Goal: Task Accomplishment & Management: Manage account settings

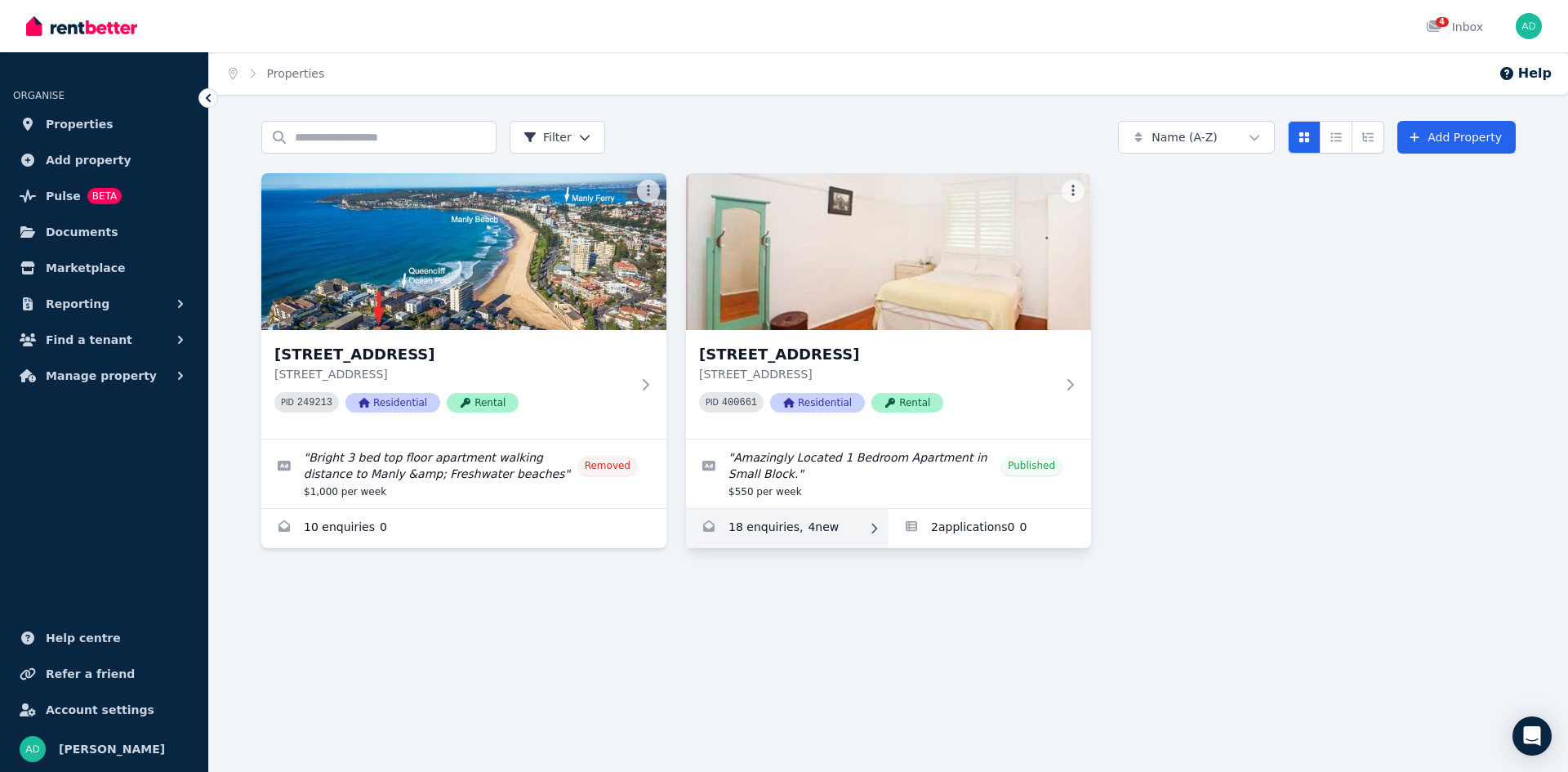
click at [793, 527] on link "Enquiries for Unit 2/66 Lavender St, Lavender Bay" at bounding box center [787, 529] width 203 height 39
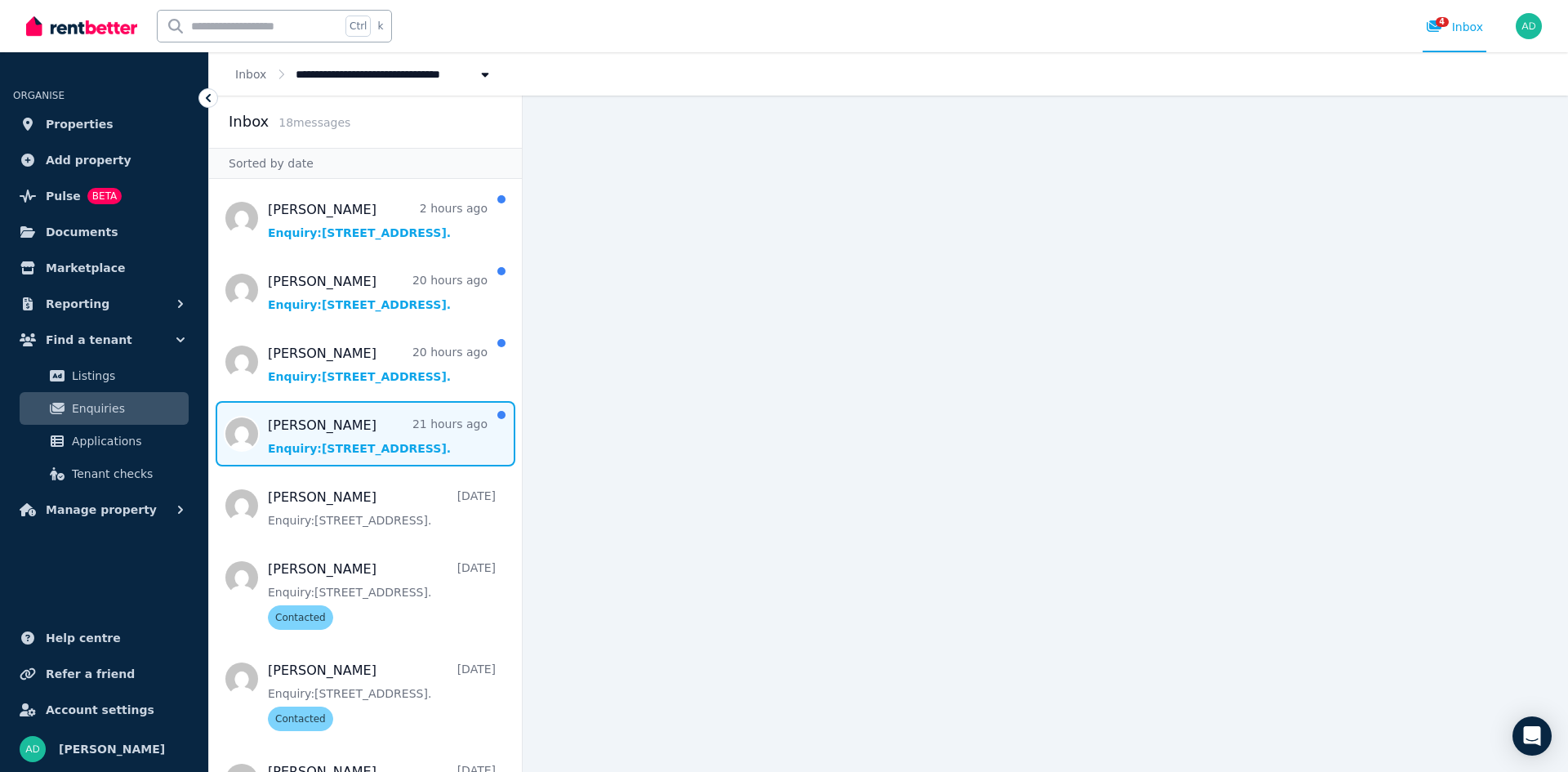
click at [347, 441] on span "Message list" at bounding box center [366, 433] width 313 height 66
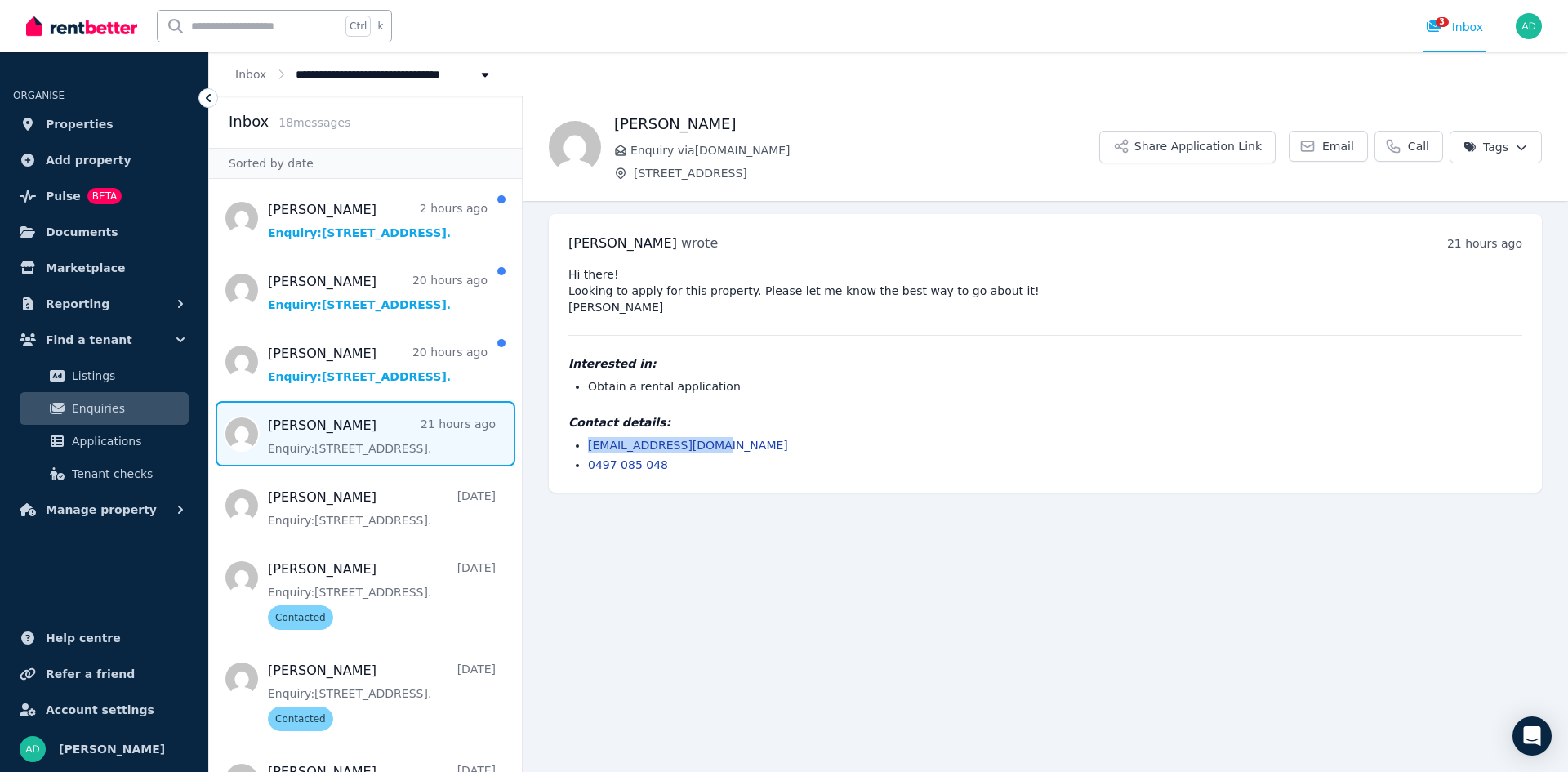
drag, startPoint x: 724, startPoint y: 462, endPoint x: 583, endPoint y: 458, distance: 141.1
click at [583, 458] on ul "[EMAIL_ADDRESS][DOMAIN_NAME] 0497 085 048" at bounding box center [1045, 454] width 954 height 36
copy link "[EMAIL_ADDRESS][DOMAIN_NAME]"
click at [726, 454] on li "[EMAIL_ADDRESS][DOMAIN_NAME]" at bounding box center [1055, 445] width 935 height 17
drag, startPoint x: 719, startPoint y: 462, endPoint x: 588, endPoint y: 462, distance: 131.0
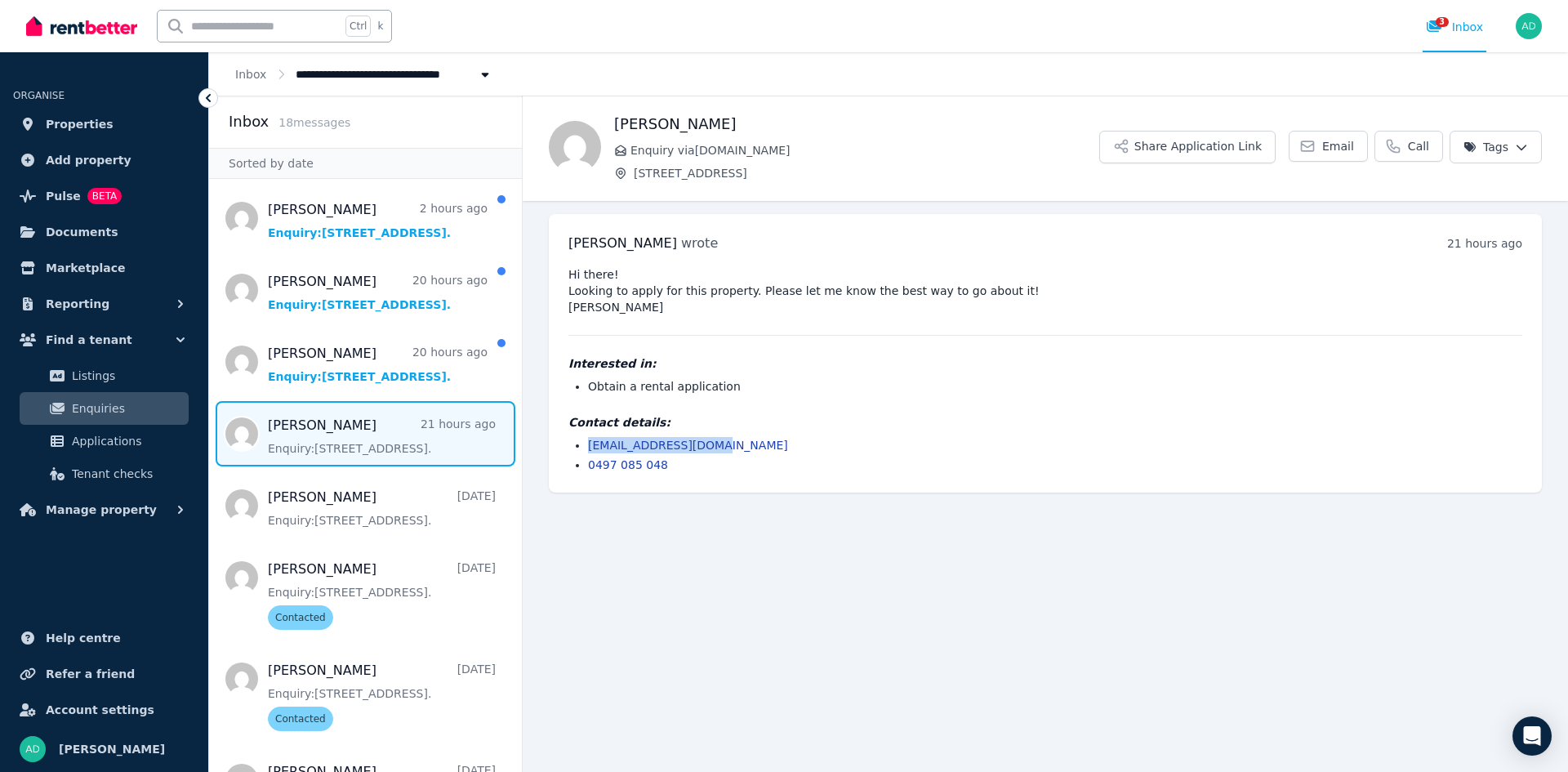
click at [588, 454] on li "[EMAIL_ADDRESS][DOMAIN_NAME]" at bounding box center [1055, 445] width 935 height 17
copy link "[EMAIL_ADDRESS][DOMAIN_NAME]"
click at [719, 472] on li "0497 085 048" at bounding box center [1055, 465] width 935 height 17
drag, startPoint x: 717, startPoint y: 465, endPoint x: 590, endPoint y: 466, distance: 127.0
click at [590, 454] on li "[EMAIL_ADDRESS][DOMAIN_NAME]" at bounding box center [1055, 445] width 935 height 17
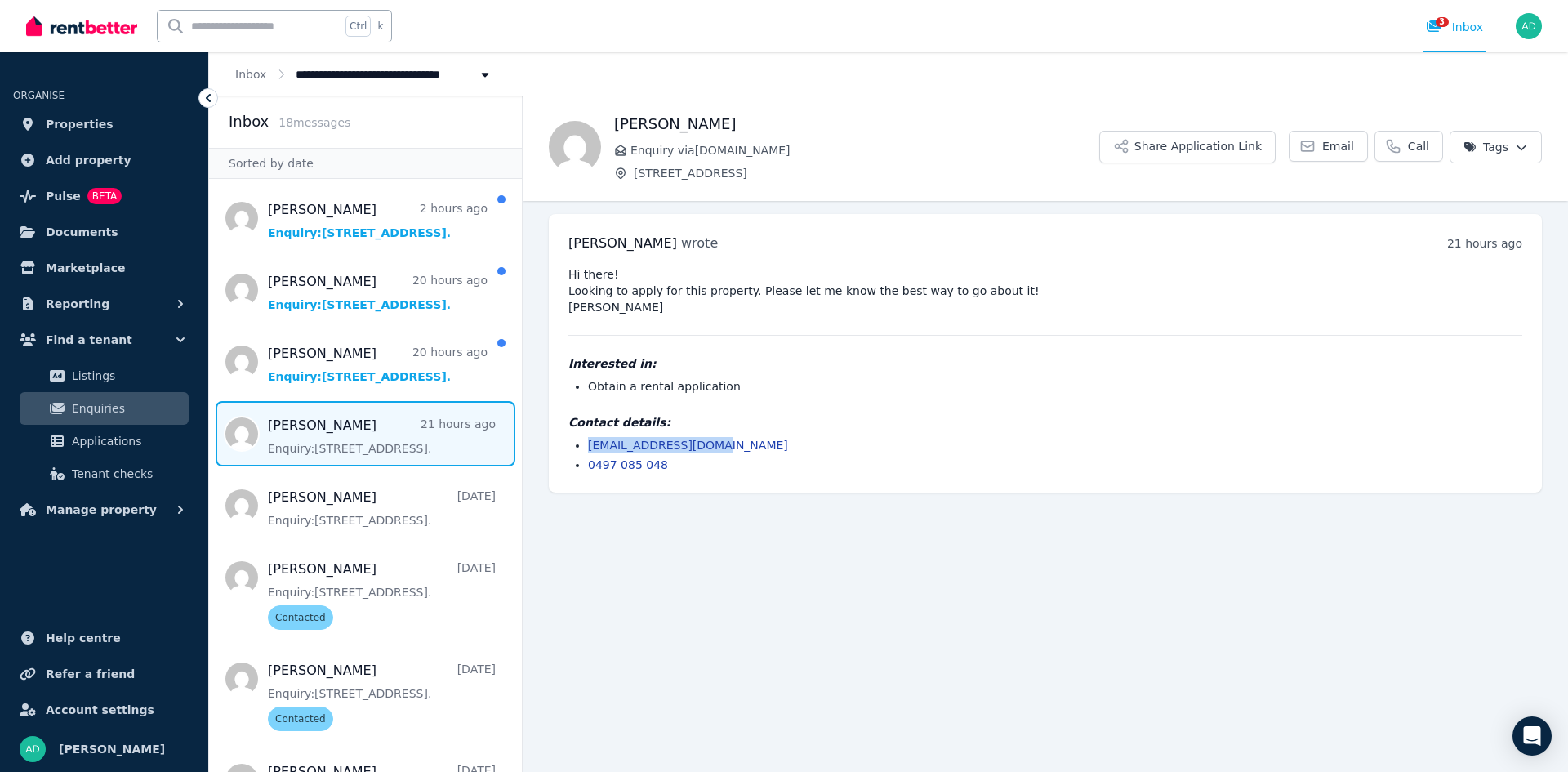
copy link "[EMAIL_ADDRESS][DOMAIN_NAME]"
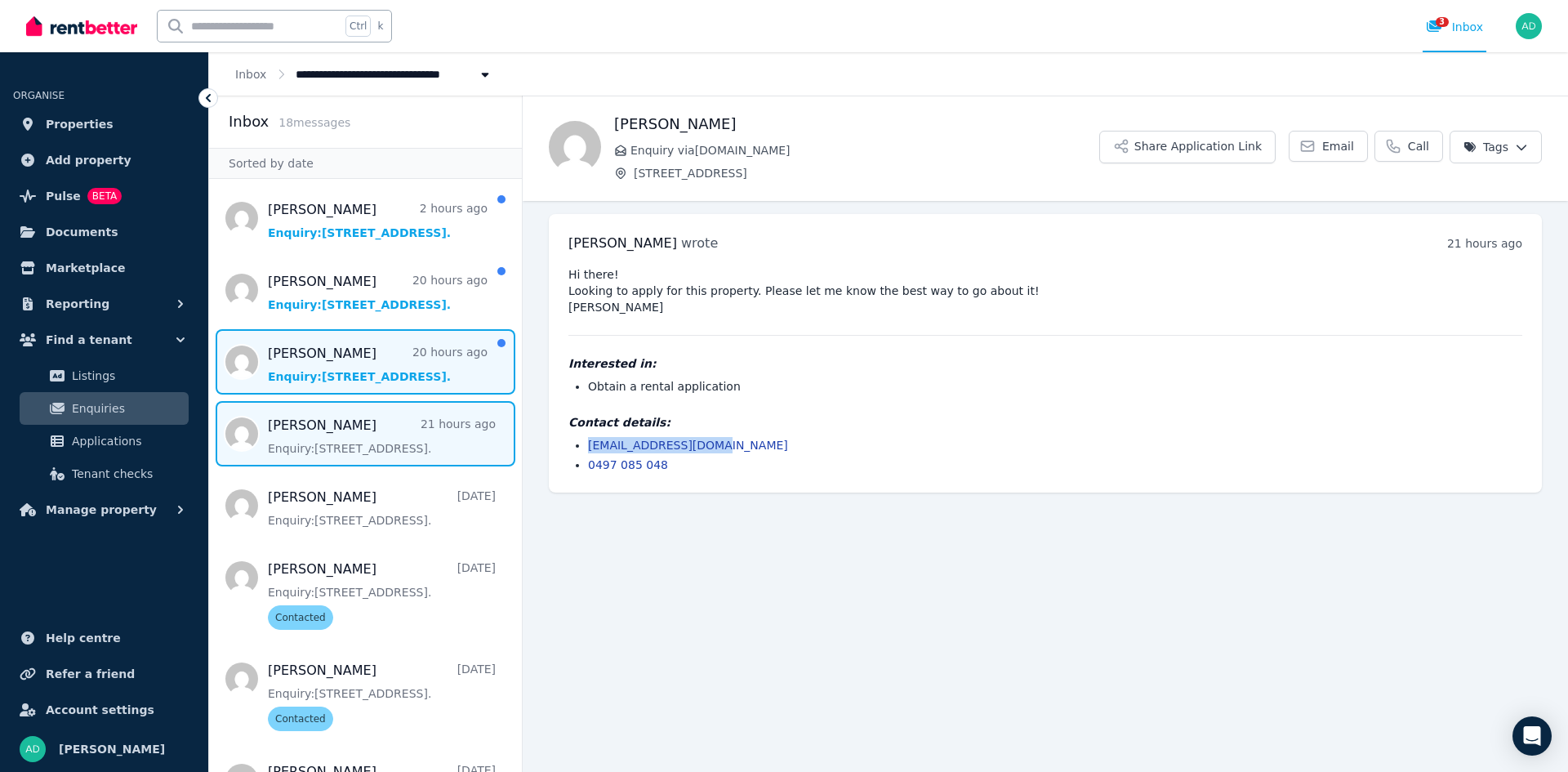
click at [356, 365] on span "Message list" at bounding box center [366, 362] width 313 height 66
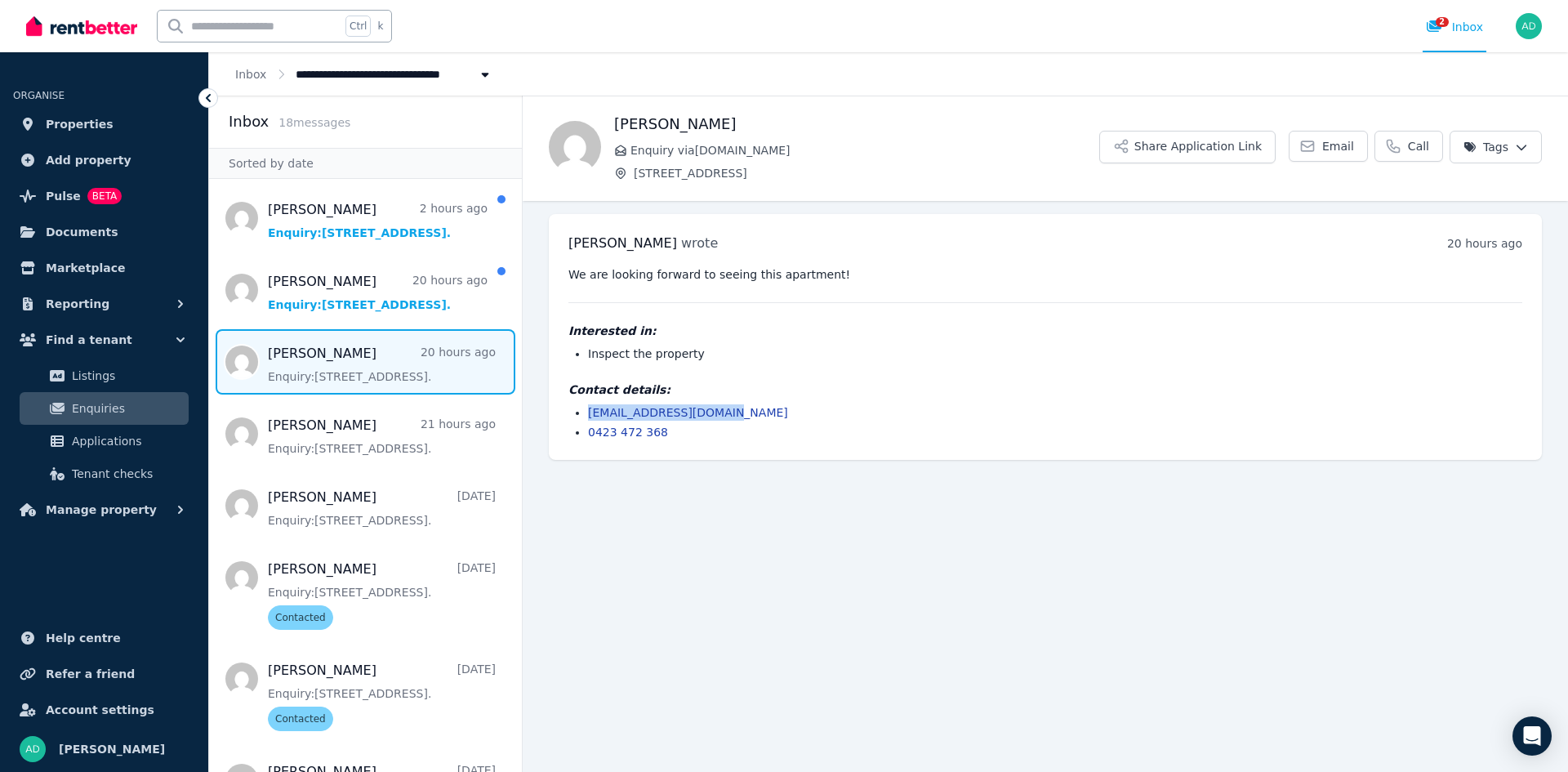
drag, startPoint x: 730, startPoint y: 410, endPoint x: 586, endPoint y: 407, distance: 144.0
click at [586, 407] on ul "[EMAIL_ADDRESS][DOMAIN_NAME] 0423 472 368" at bounding box center [1045, 422] width 954 height 36
copy link "[EMAIL_ADDRESS][DOMAIN_NAME]"
click at [57, 122] on span "Properties" at bounding box center [79, 124] width 68 height 19
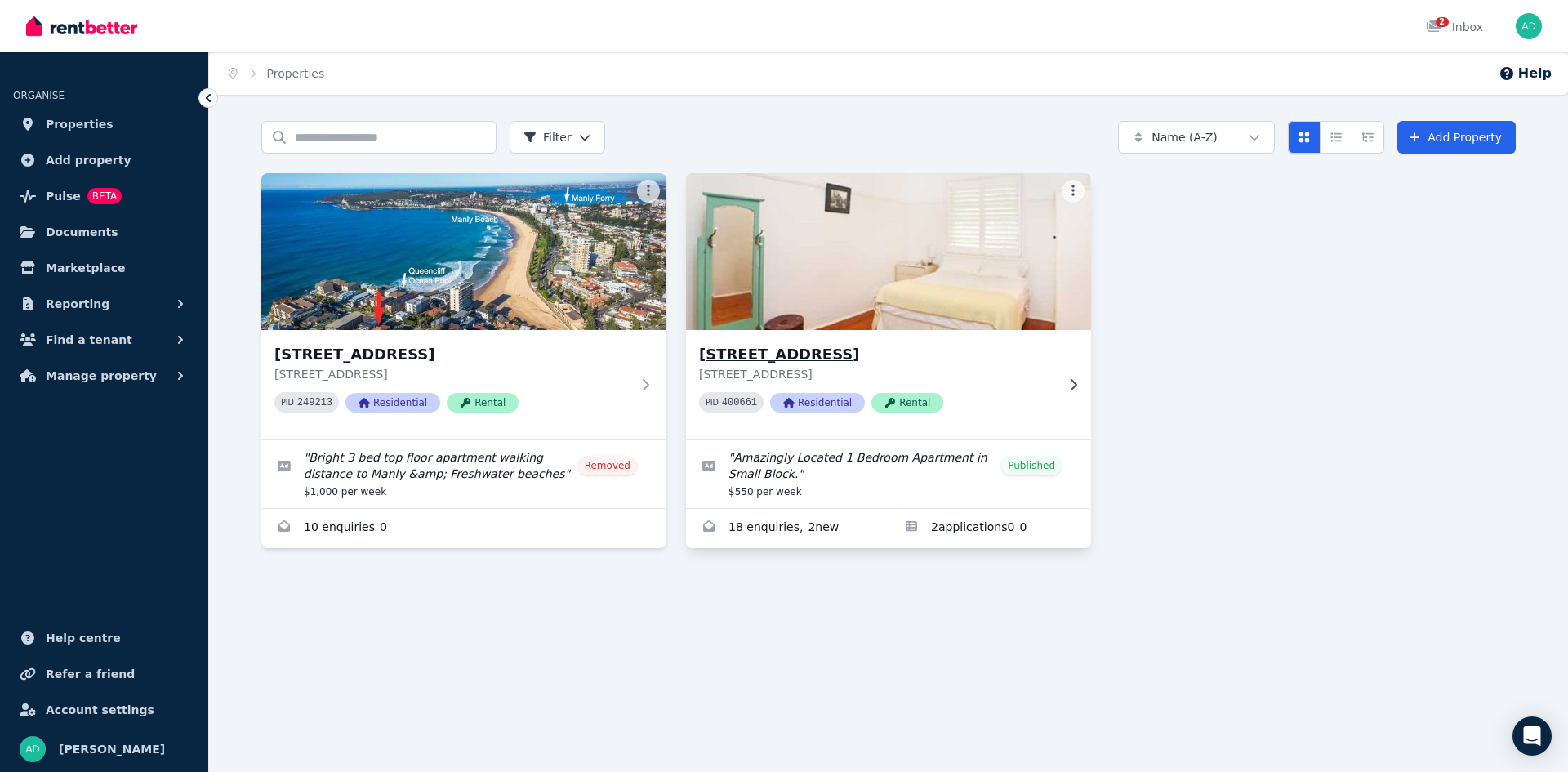
click at [773, 355] on h3 "[STREET_ADDRESS]" at bounding box center [877, 355] width 356 height 23
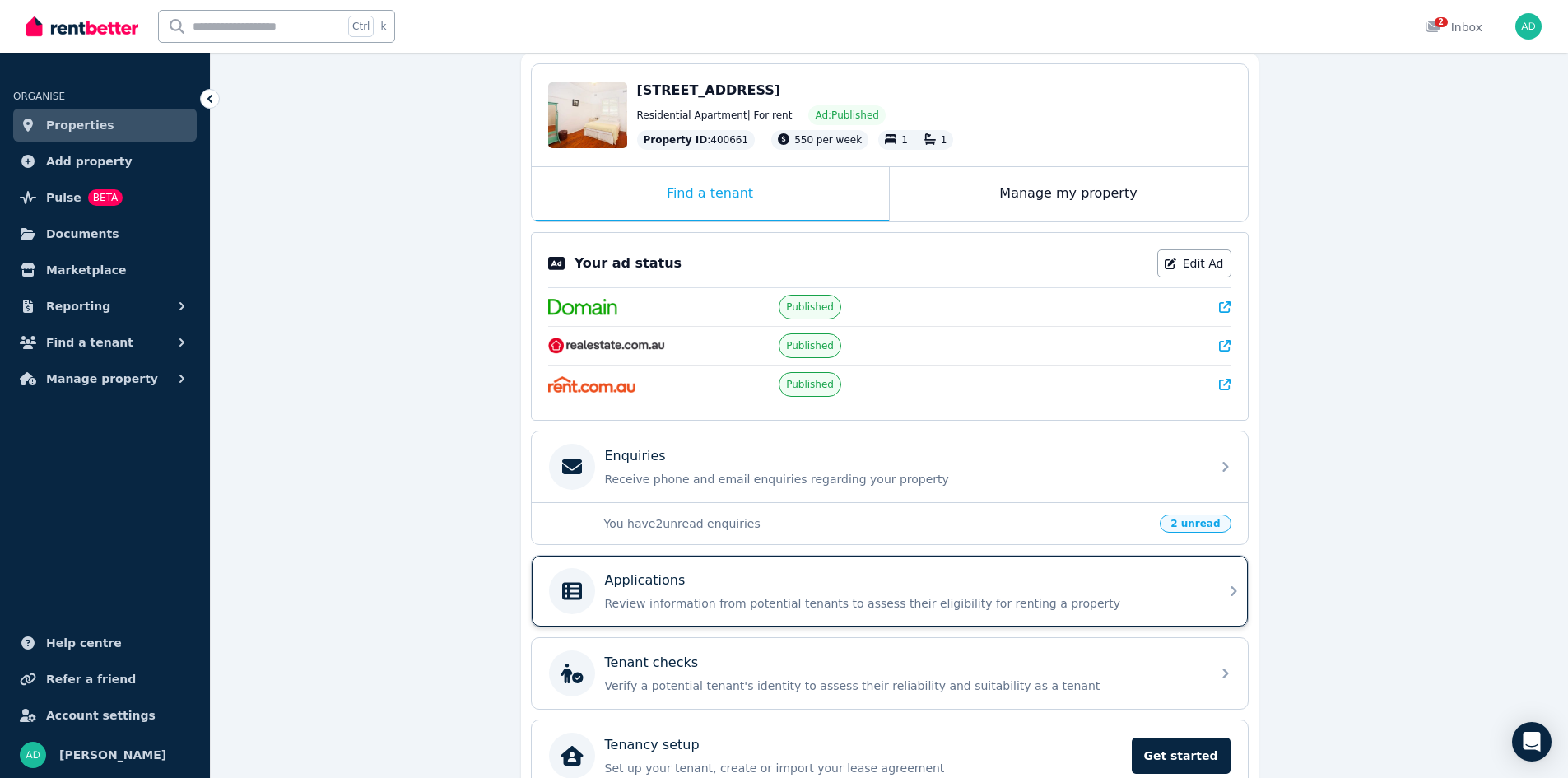
scroll to position [164, 0]
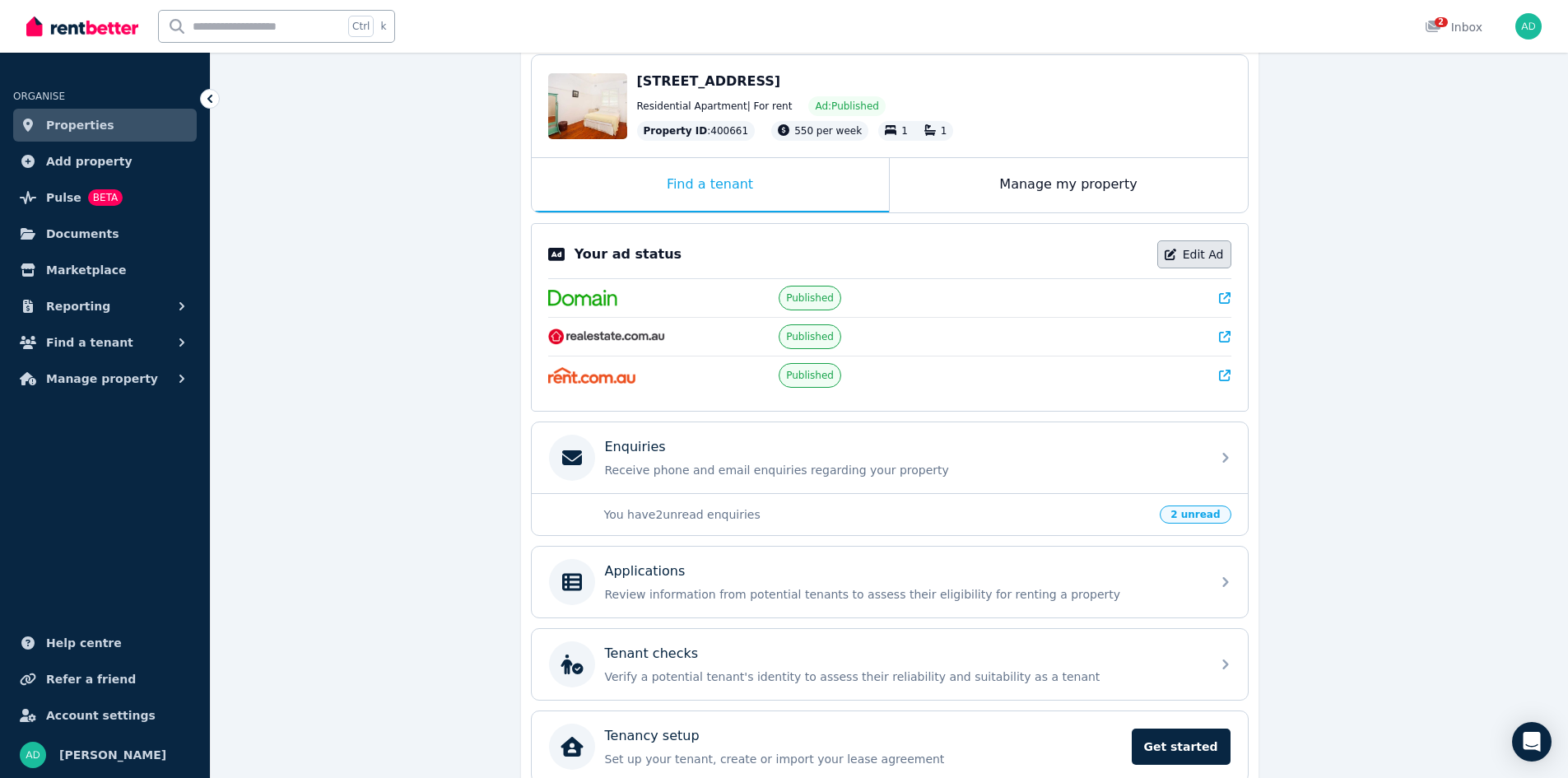
click at [1186, 259] on link "Edit Ad" at bounding box center [1194, 255] width 74 height 28
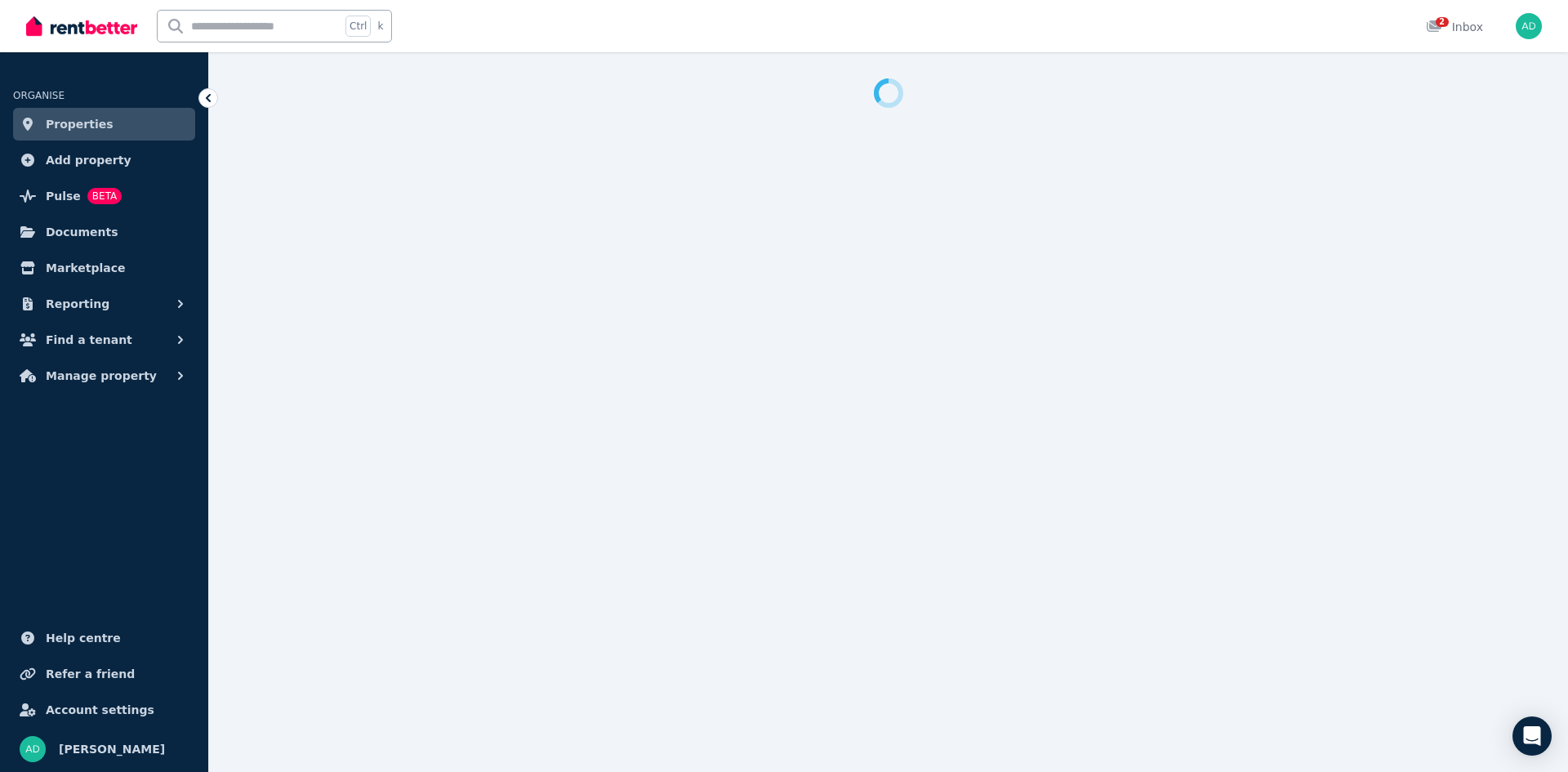
select select "**********"
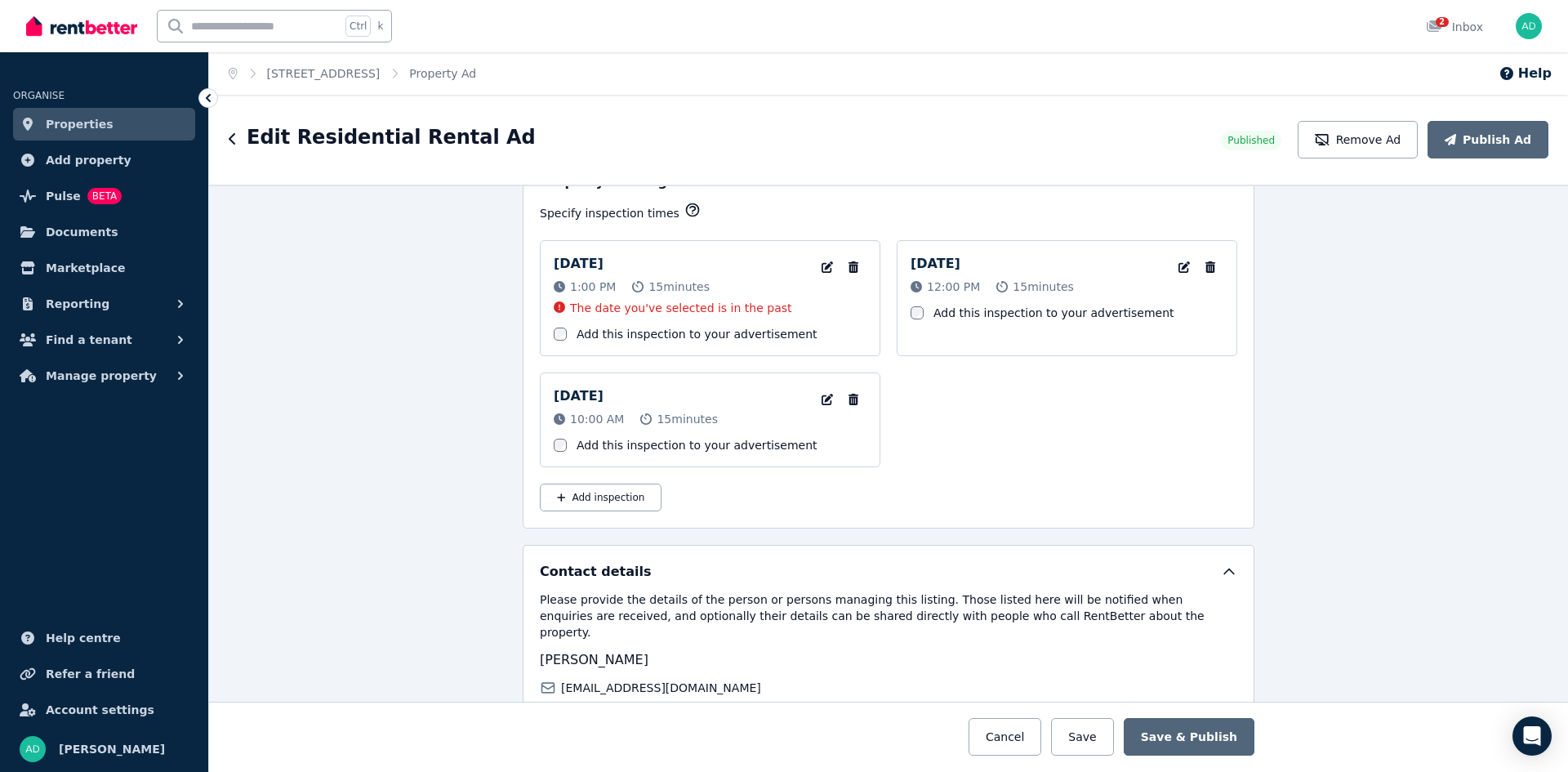
scroll to position [2533, 0]
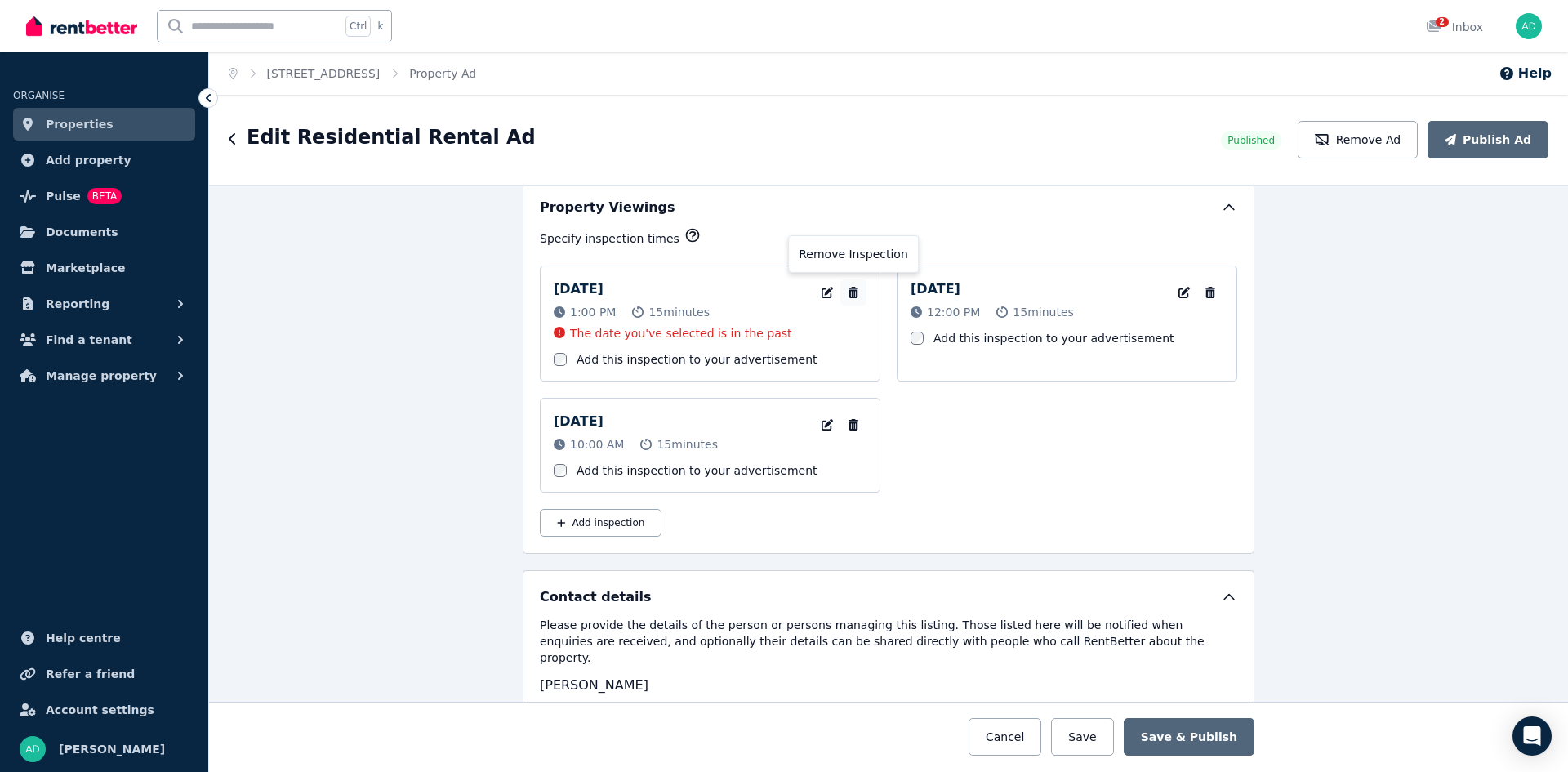
click at [845, 291] on icon "button" at bounding box center [853, 293] width 17 height 11
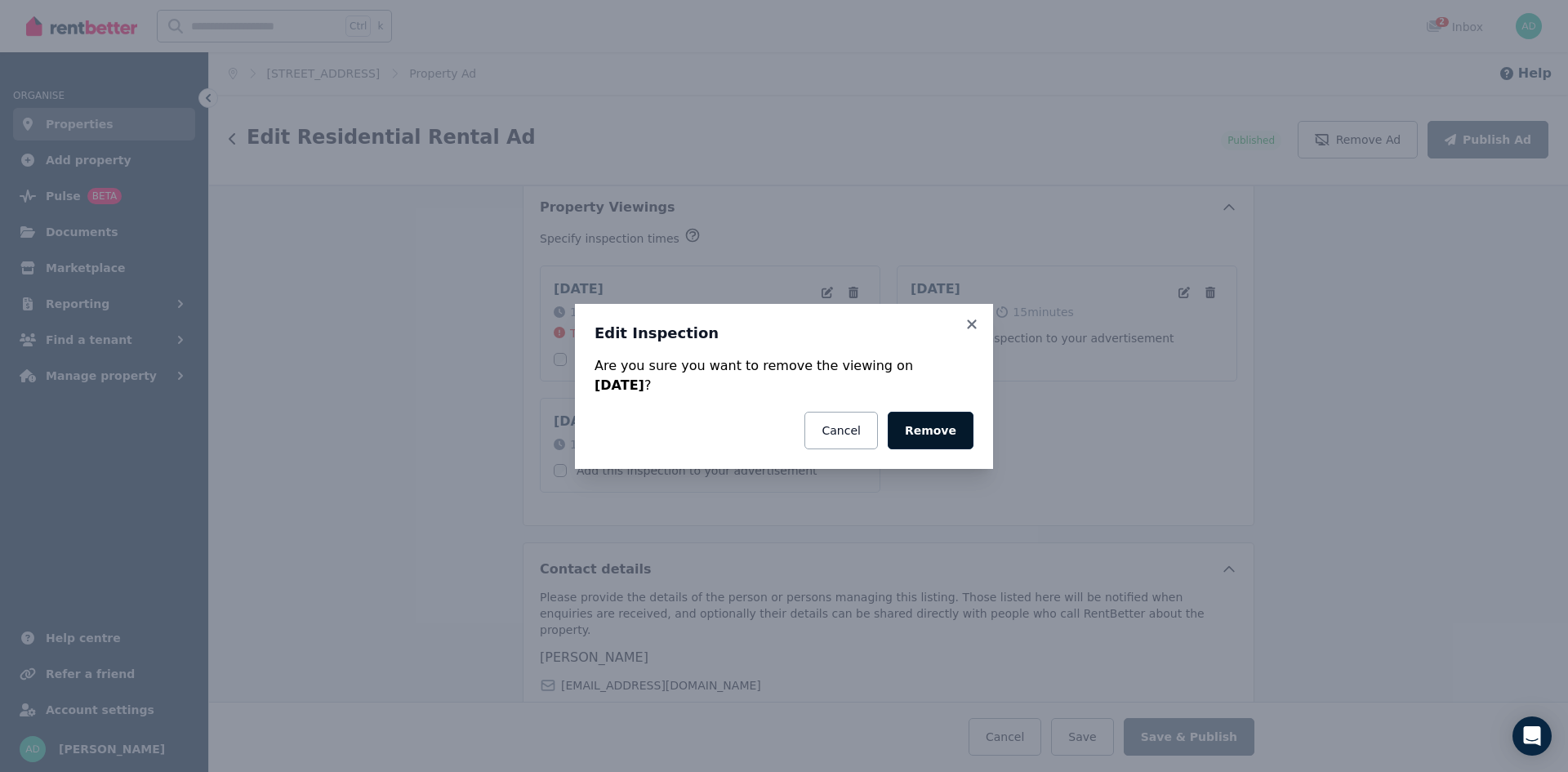
click at [928, 434] on button "Remove" at bounding box center [930, 430] width 86 height 38
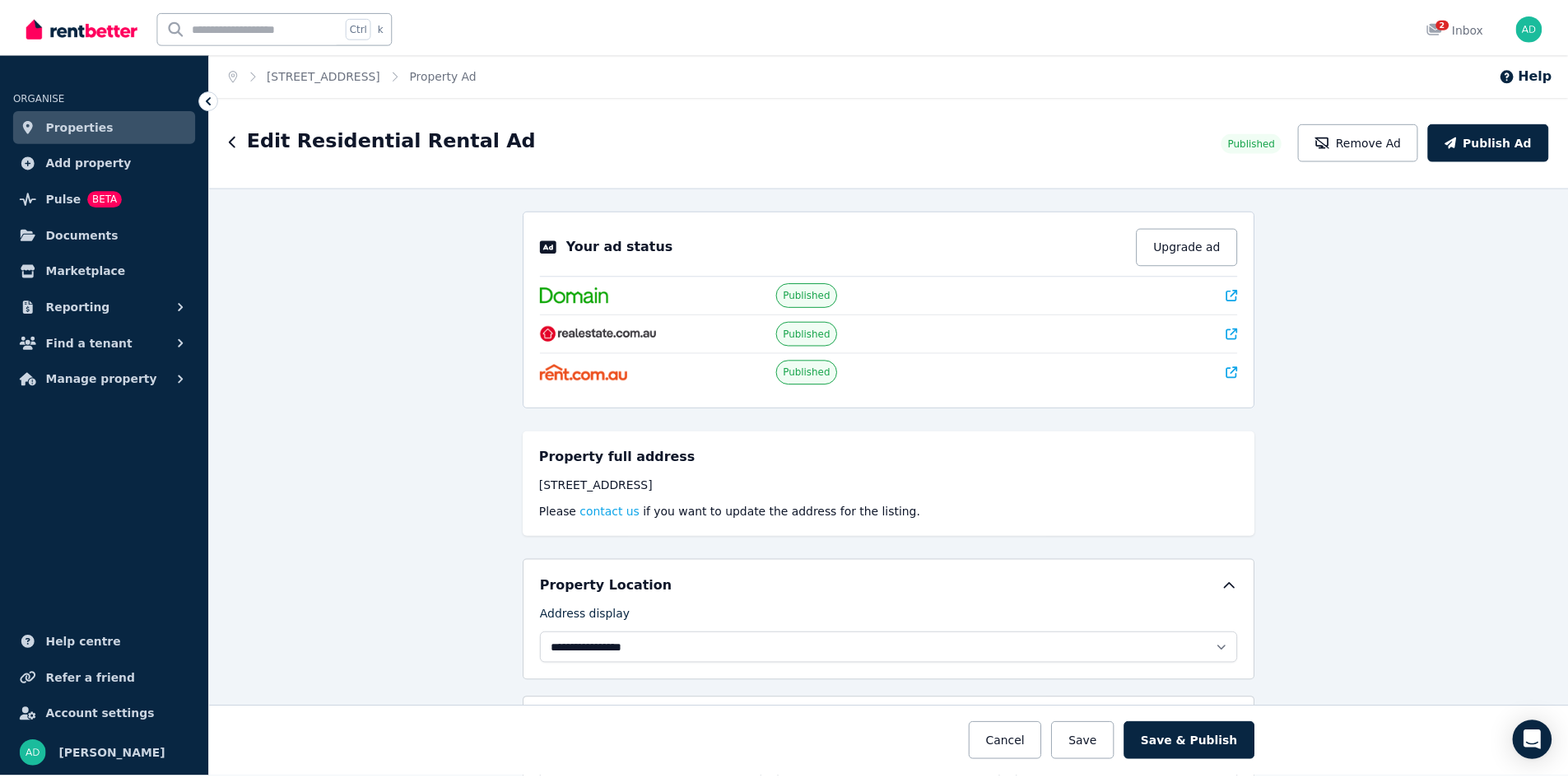
scroll to position [0, 0]
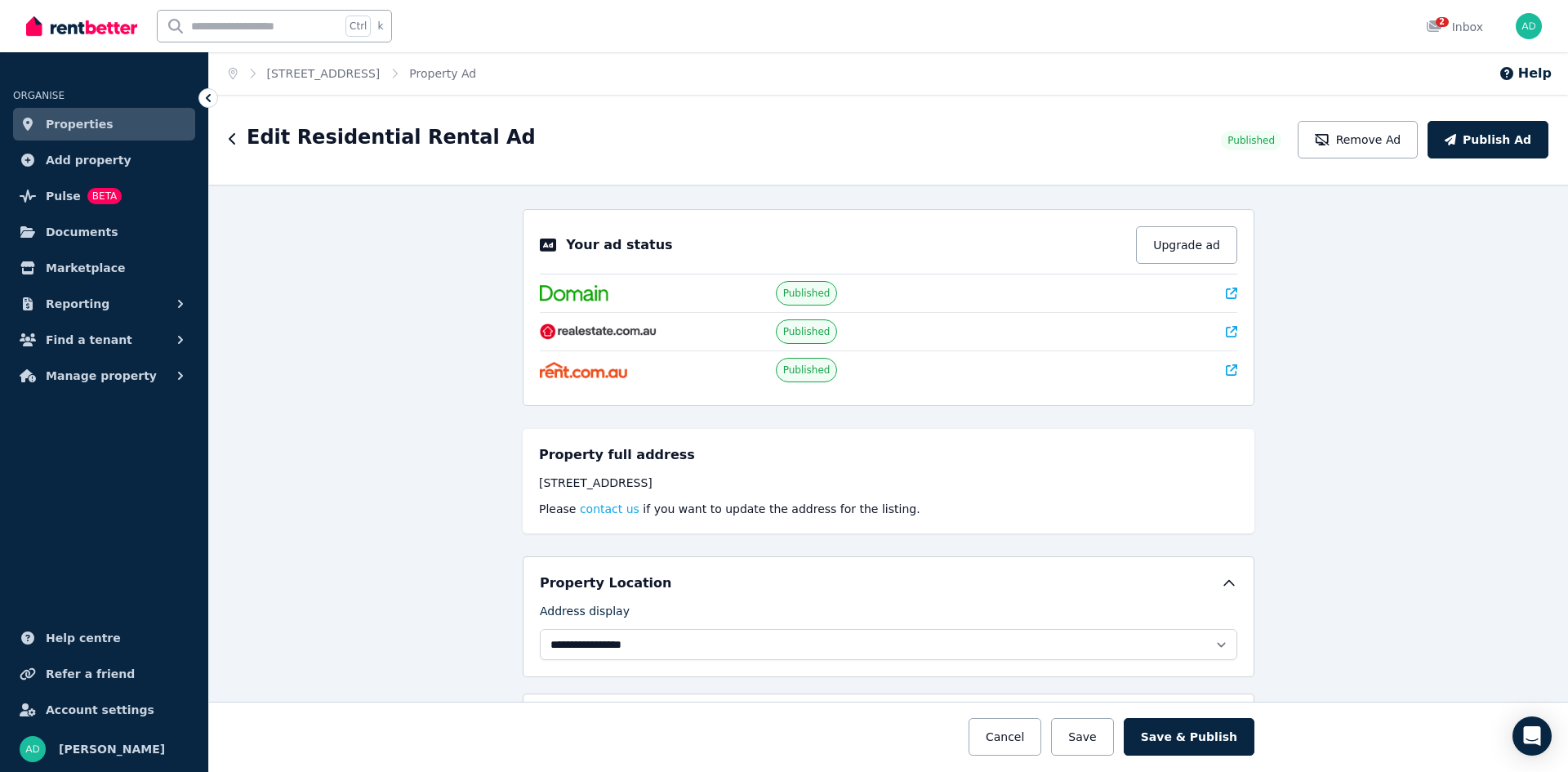
click at [1226, 289] on icon at bounding box center [1232, 293] width 11 height 11
click at [68, 121] on span "Properties" at bounding box center [79, 124] width 68 height 19
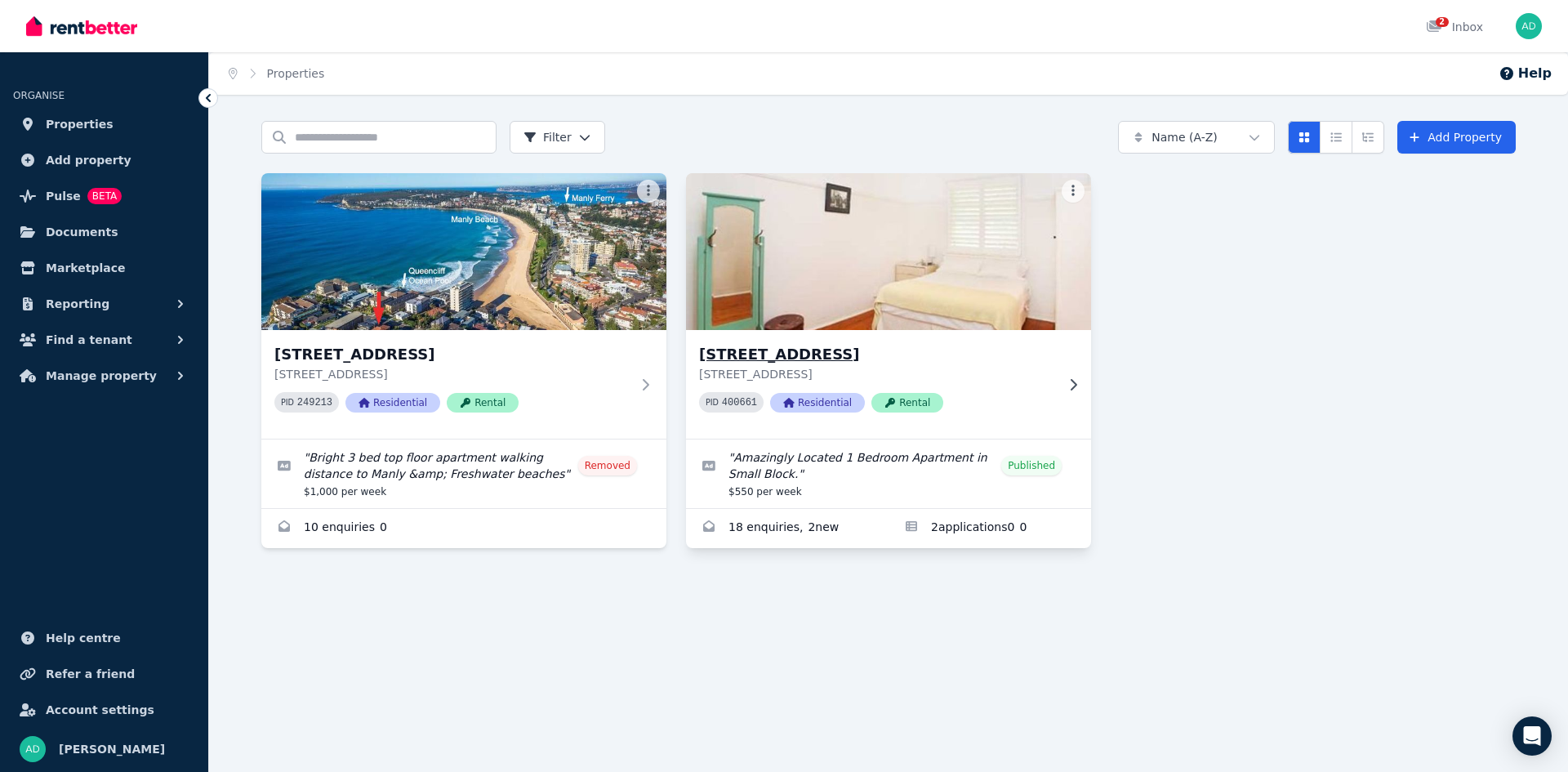
click at [811, 354] on h3 "[STREET_ADDRESS]" at bounding box center [877, 355] width 356 height 23
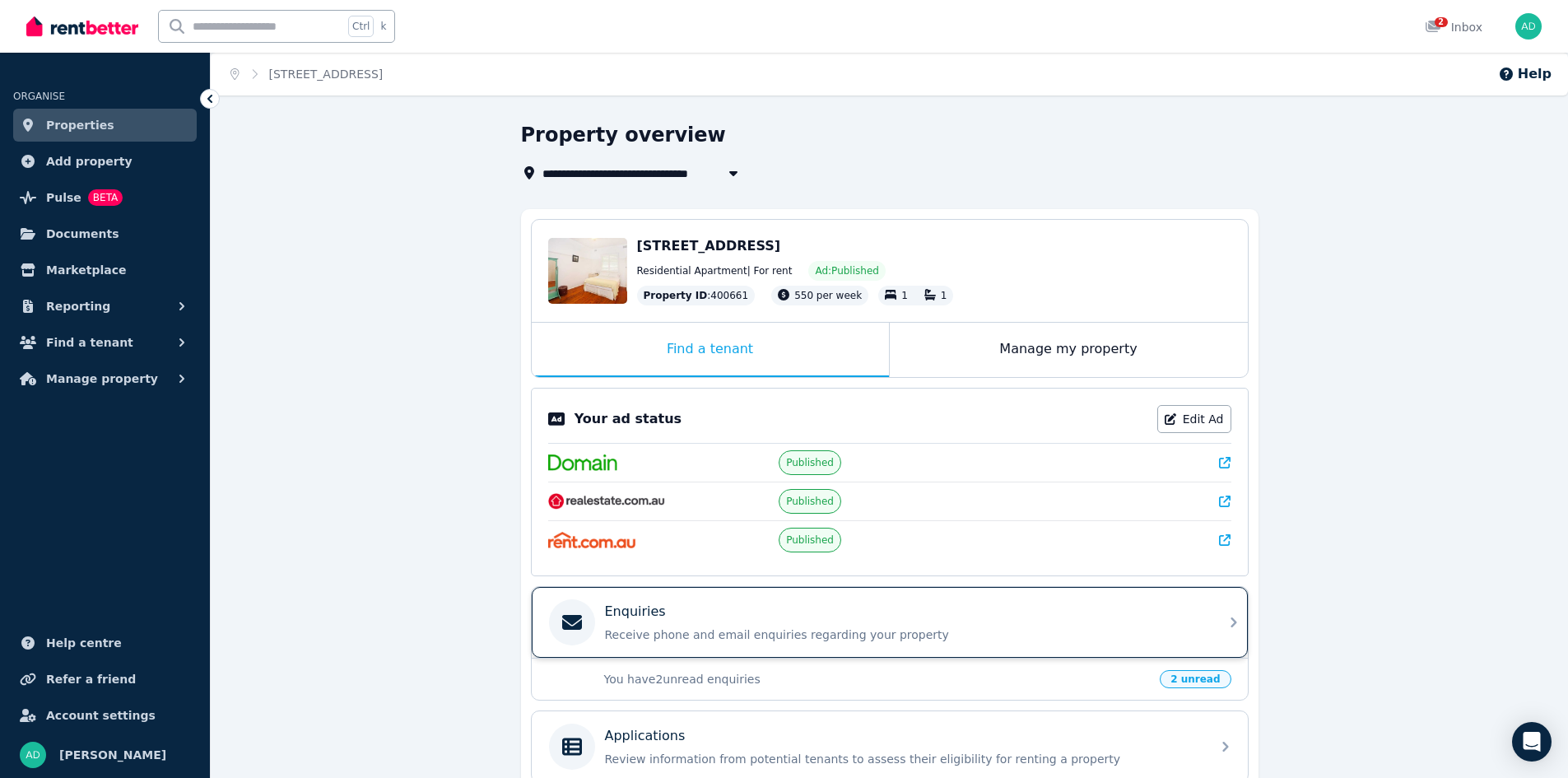
click at [762, 617] on div "Enquiries" at bounding box center [903, 611] width 596 height 20
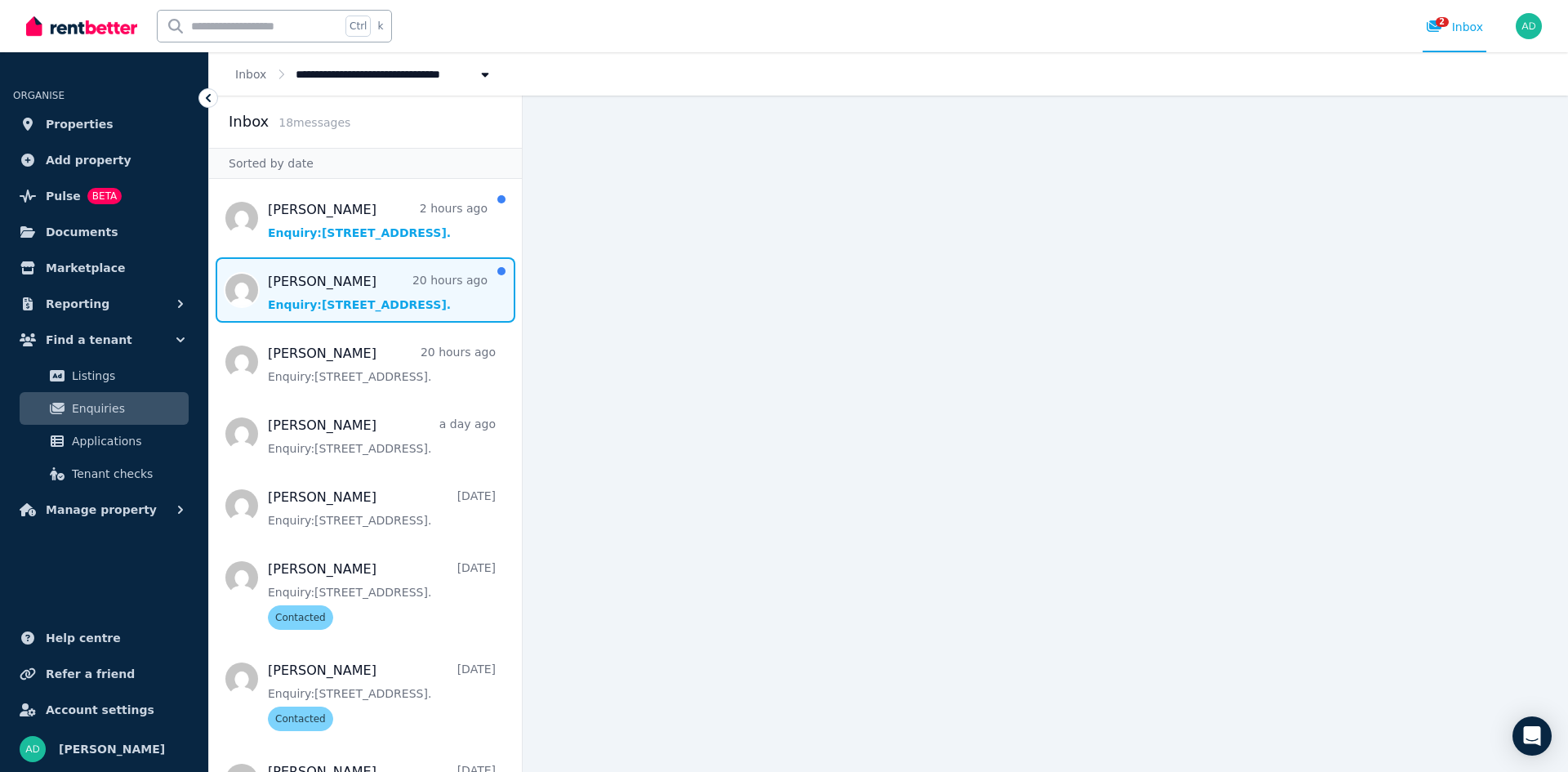
click at [331, 290] on span "Message list" at bounding box center [366, 290] width 313 height 66
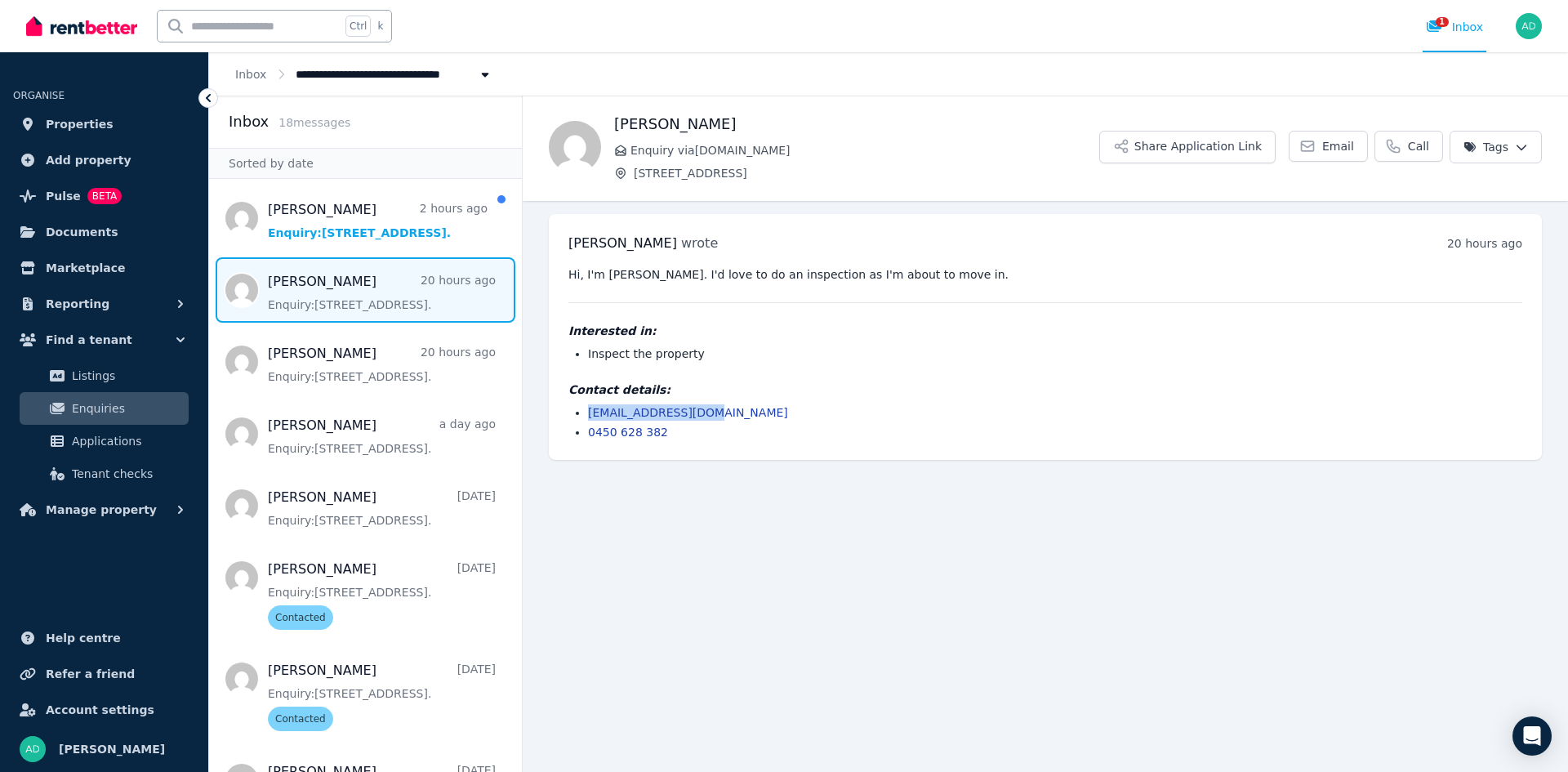
drag, startPoint x: 717, startPoint y: 413, endPoint x: 588, endPoint y: 407, distance: 129.1
click at [588, 407] on li "[EMAIL_ADDRESS][DOMAIN_NAME]" at bounding box center [1055, 413] width 935 height 17
copy link "[EMAIL_ADDRESS][DOMAIN_NAME]"
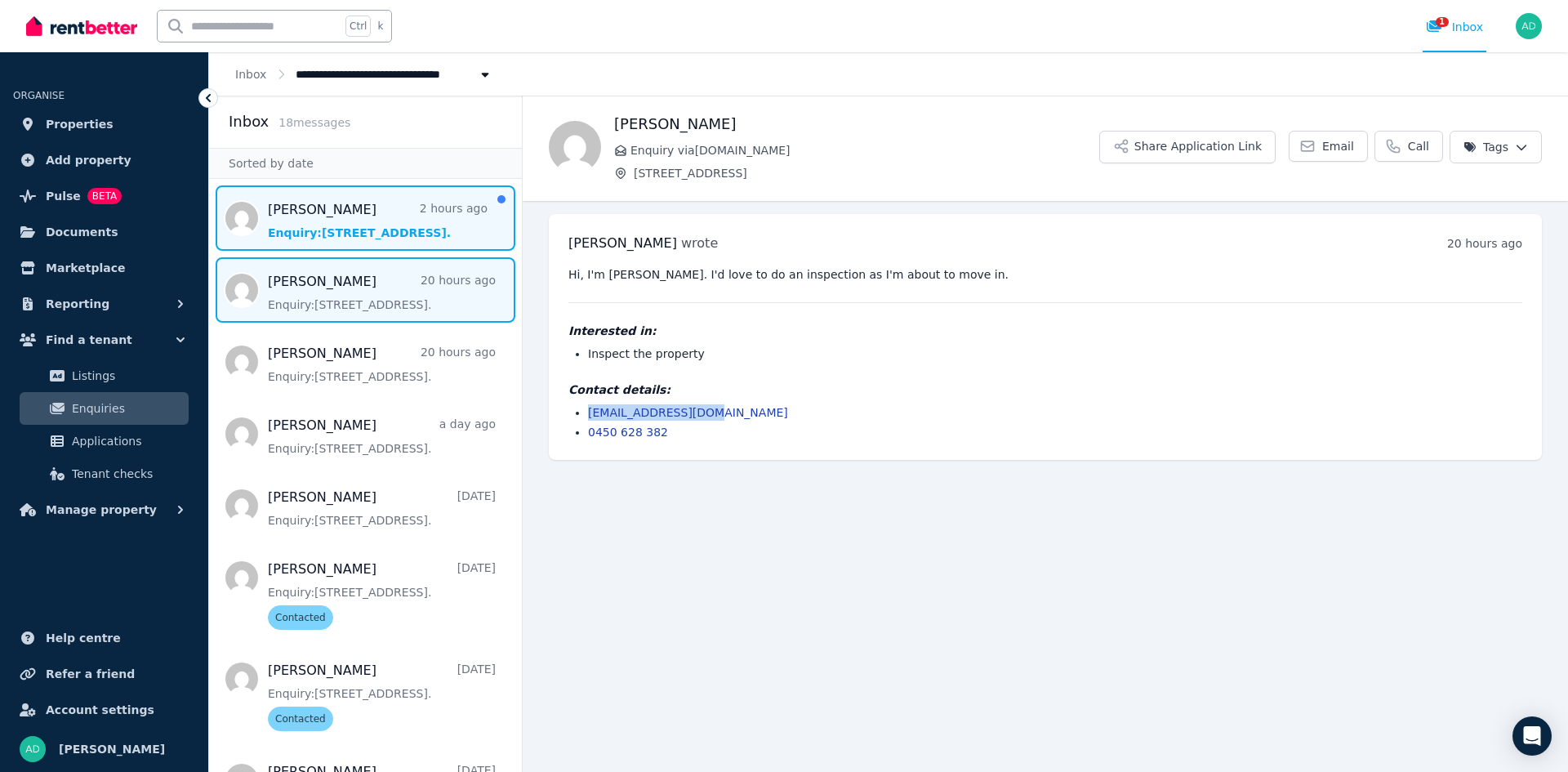
click at [364, 235] on span "Message list" at bounding box center [366, 218] width 313 height 66
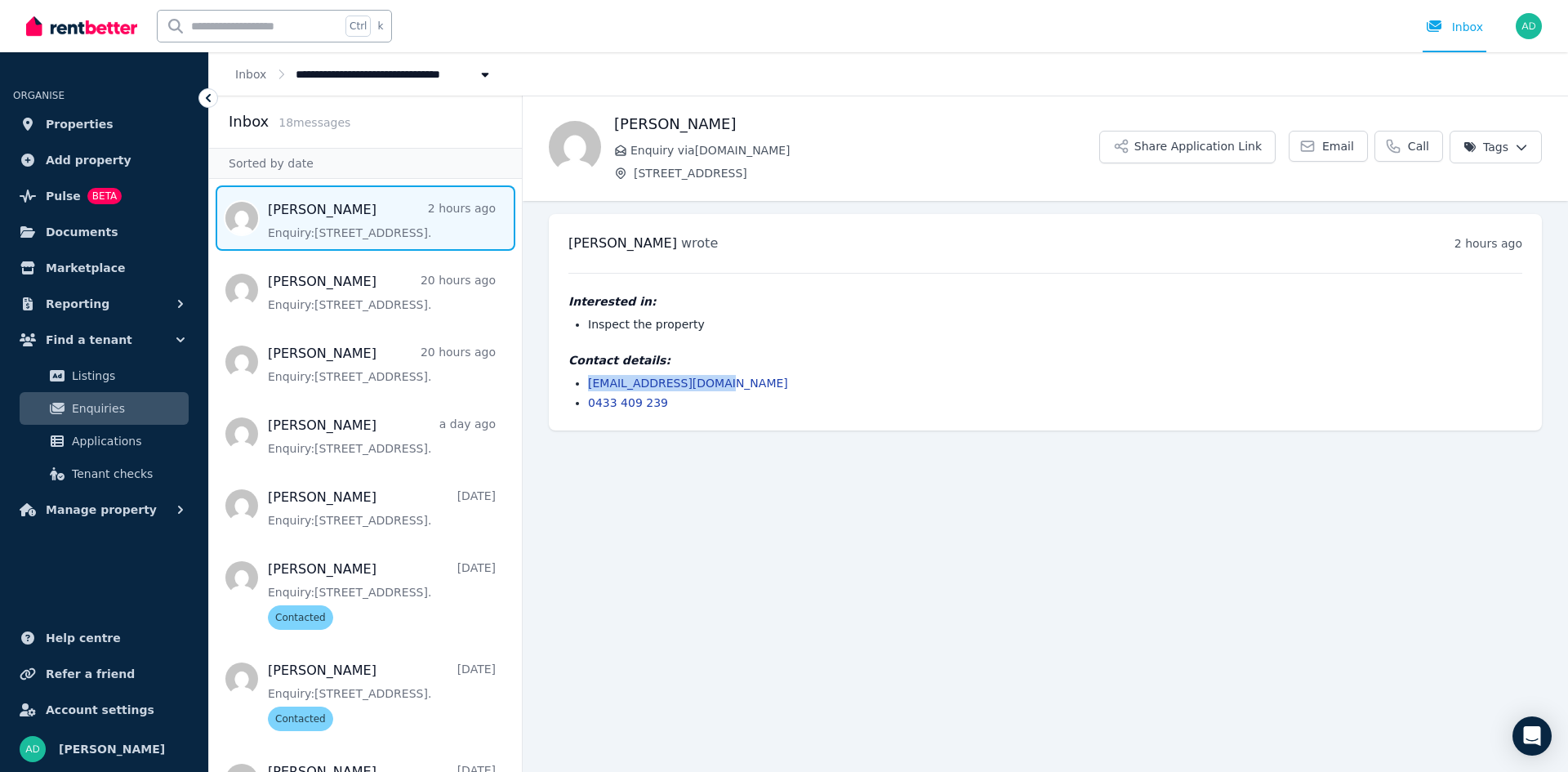
drag, startPoint x: 719, startPoint y: 382, endPoint x: 589, endPoint y: 386, distance: 130.1
click at [589, 386] on li "[EMAIL_ADDRESS][DOMAIN_NAME]" at bounding box center [1055, 383] width 935 height 17
copy link "[EMAIL_ADDRESS][DOMAIN_NAME]"
click at [45, 120] on link "Properties" at bounding box center [104, 123] width 182 height 32
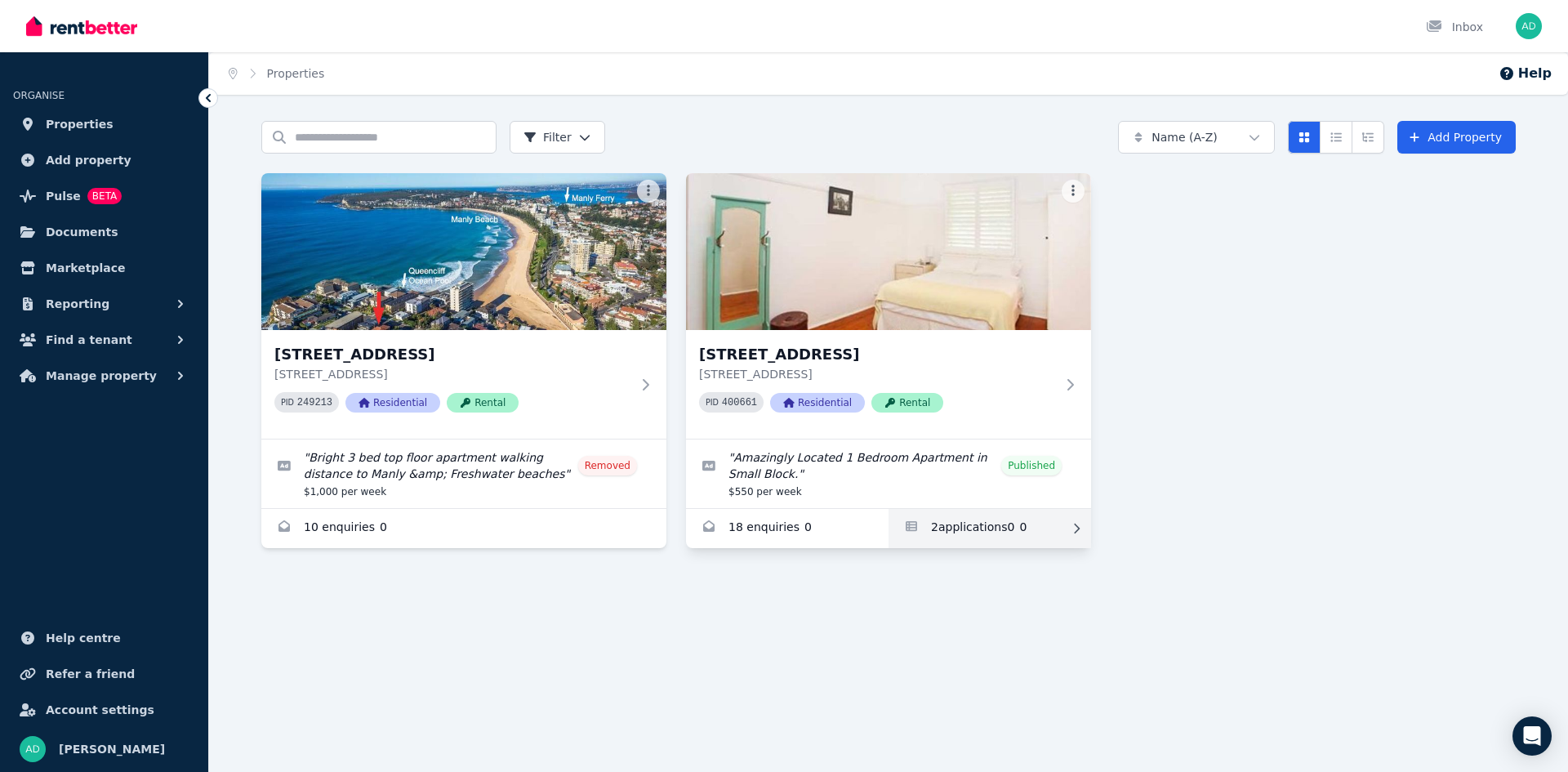
click at [959, 524] on link "Applications for Unit 2/66 Lavender St, Lavender Bay" at bounding box center [989, 529] width 203 height 39
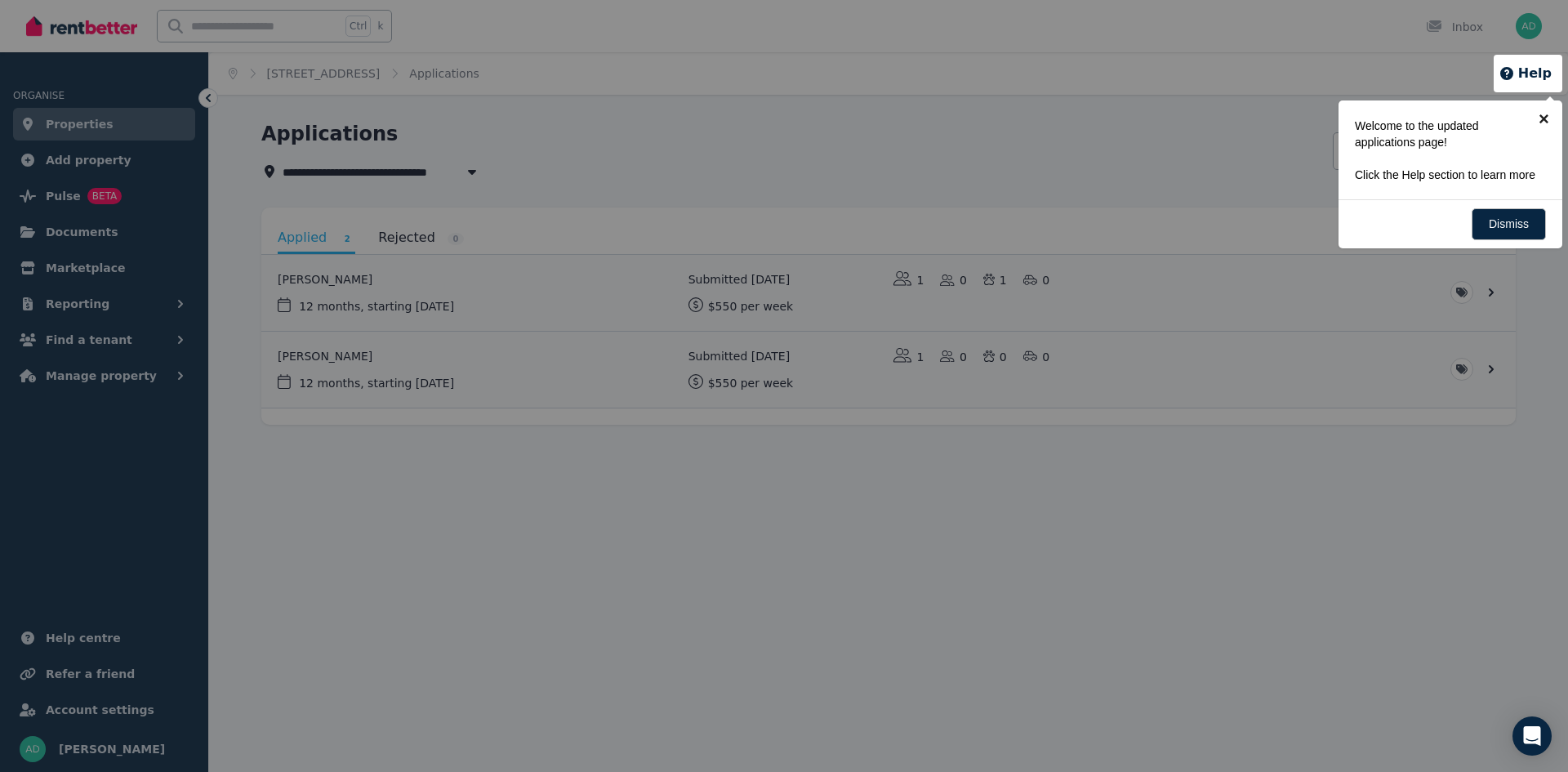
click at [1548, 113] on link "×" at bounding box center [1544, 119] width 37 height 37
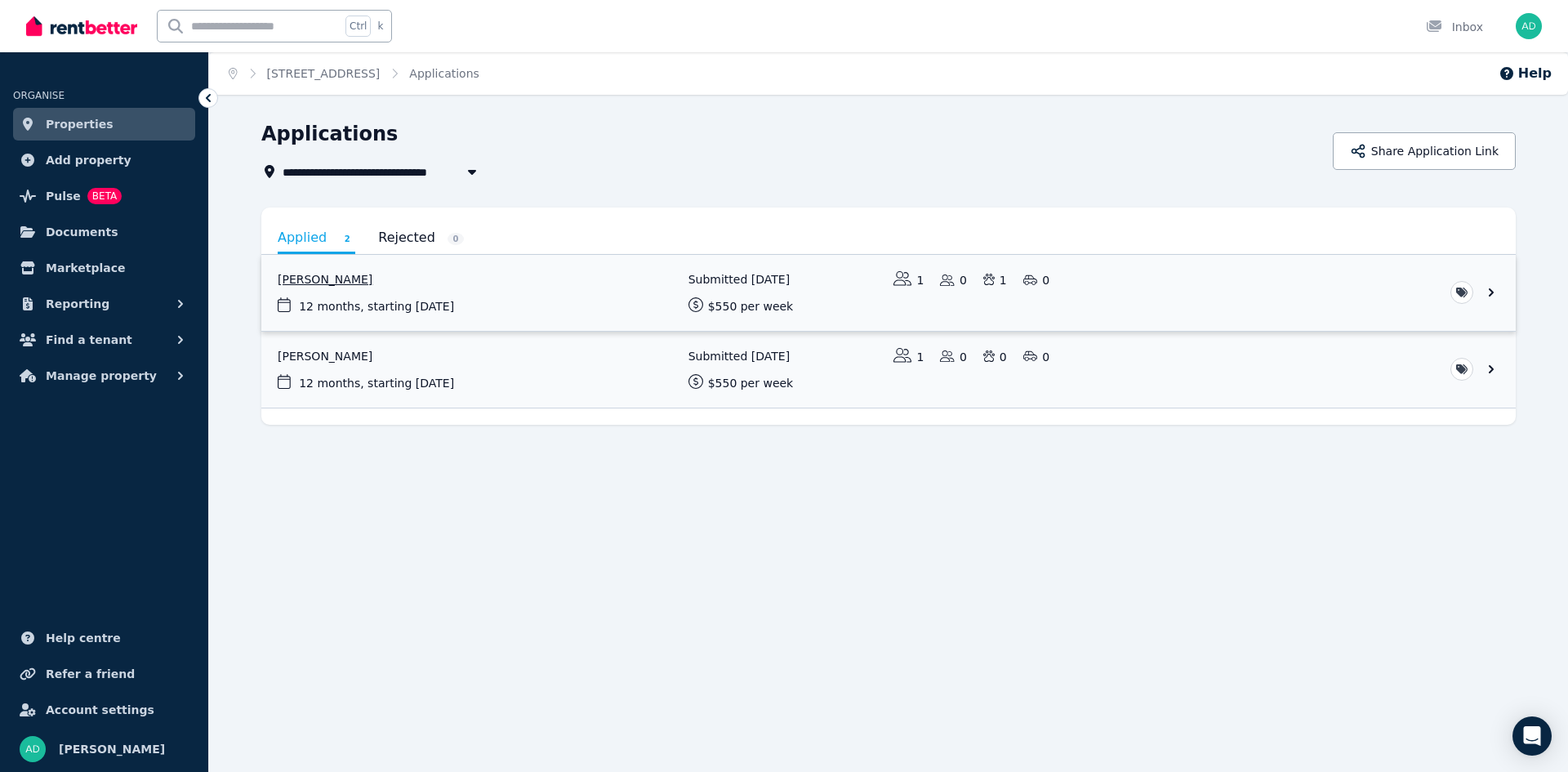
click at [357, 282] on link "View application: Abbey Withford" at bounding box center [888, 293] width 1254 height 76
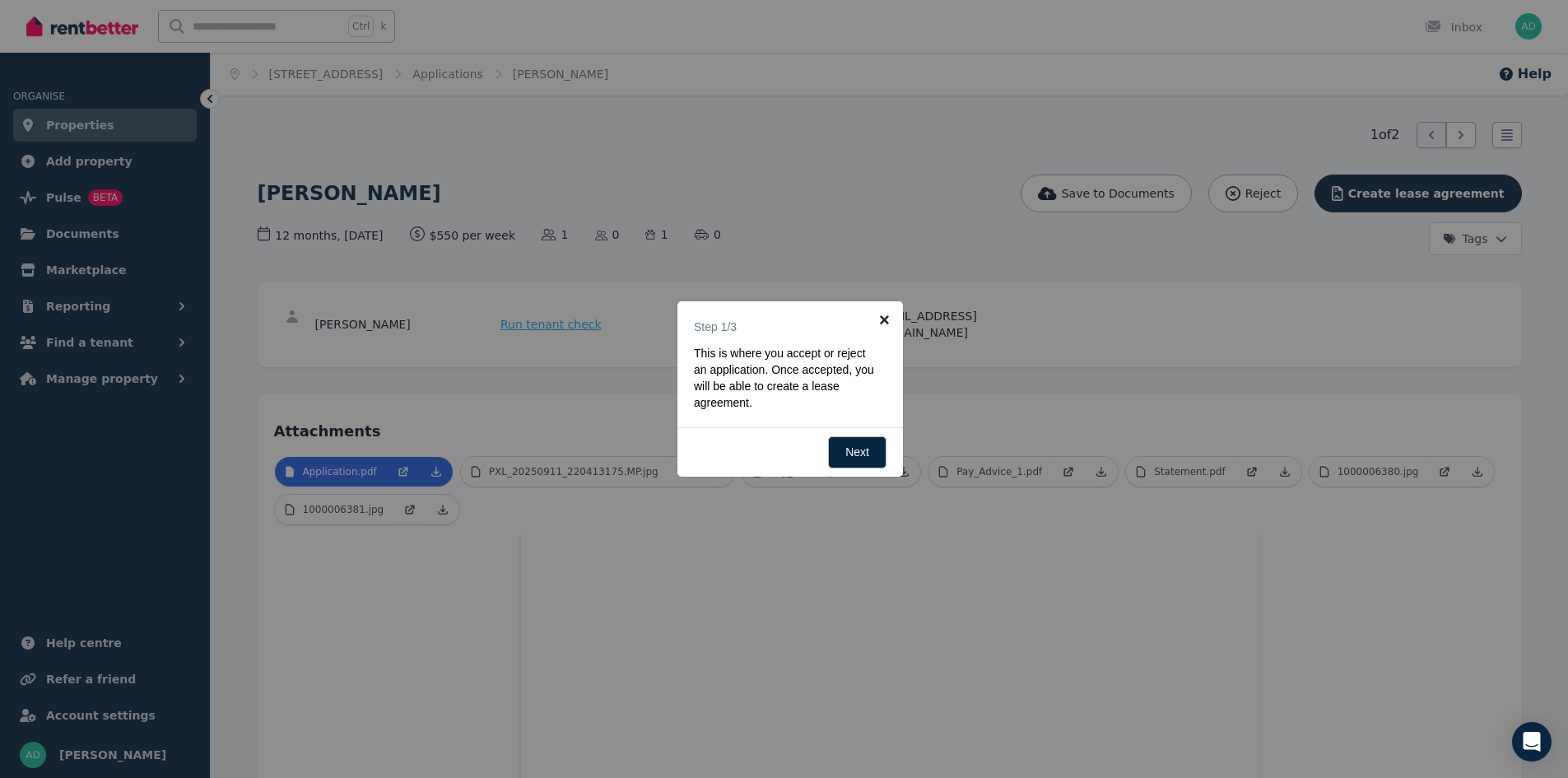
click at [882, 317] on link "×" at bounding box center [884, 320] width 37 height 37
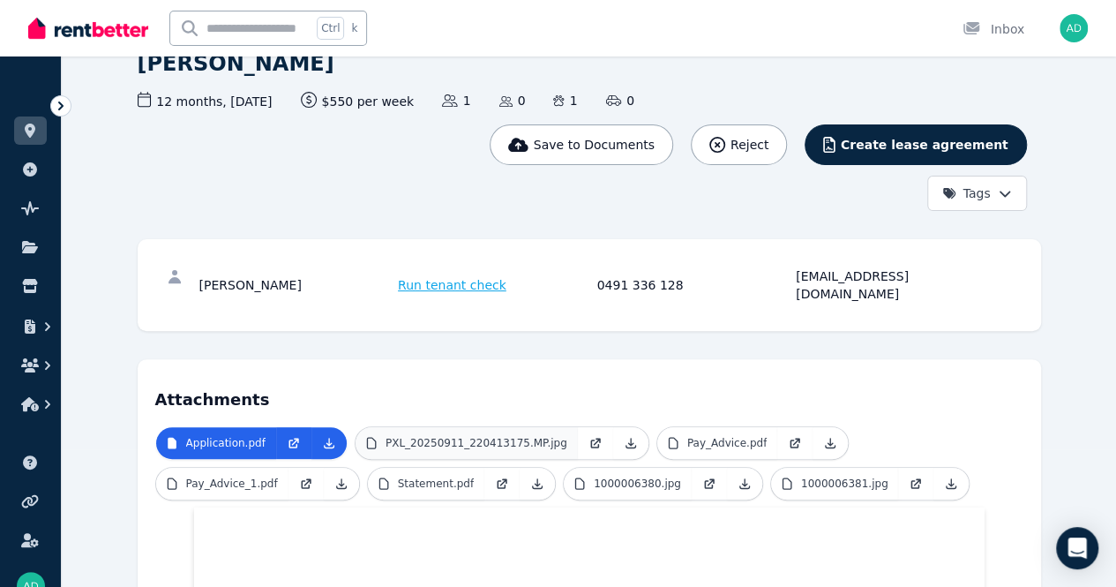
scroll to position [265, 0]
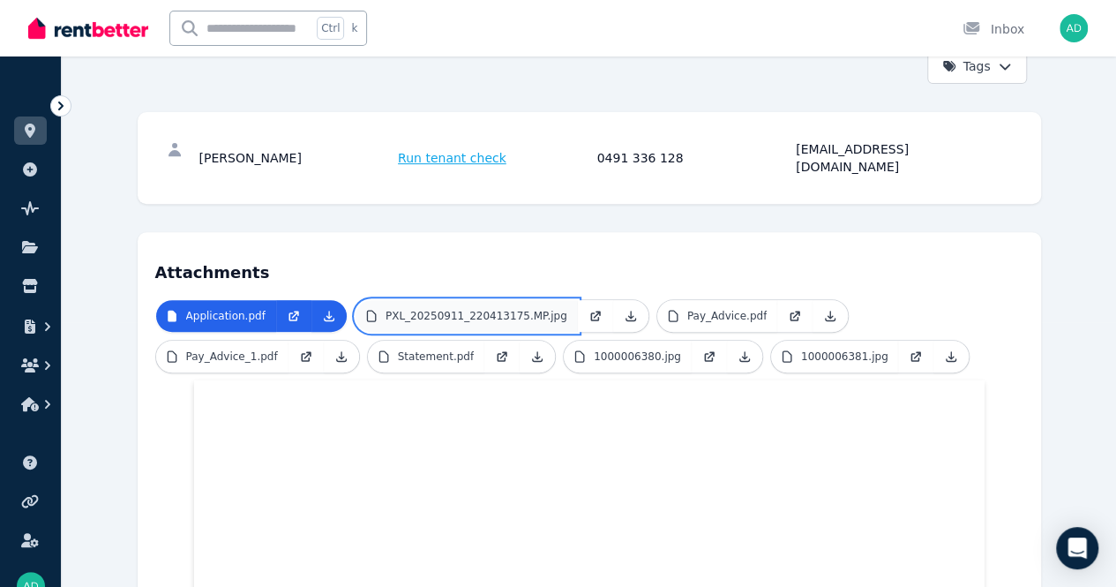
click at [386, 309] on p "PXL_20250911_220413175.MP.jpg" at bounding box center [477, 316] width 182 height 14
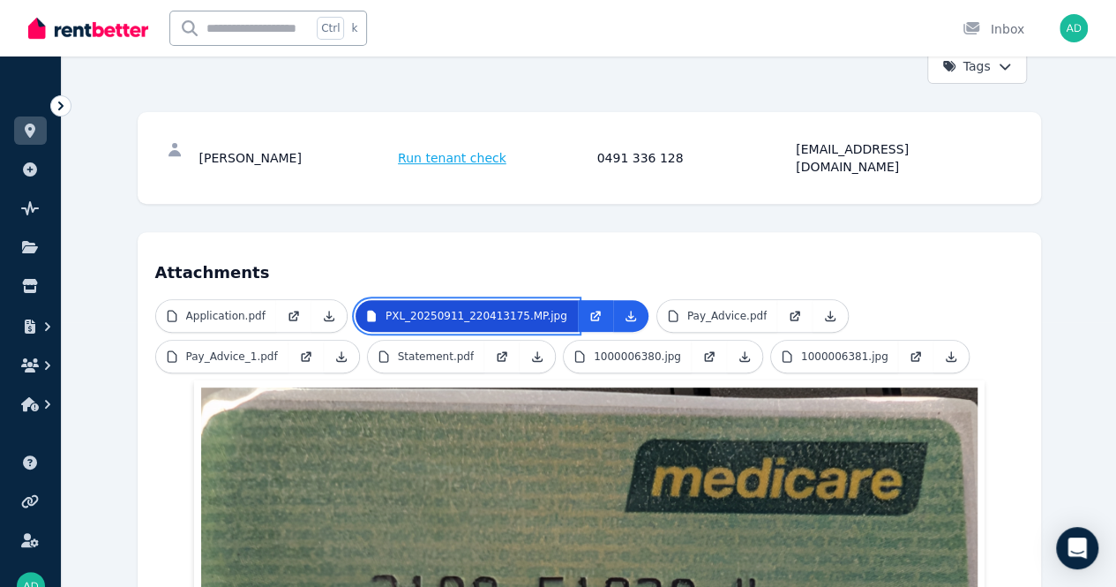
scroll to position [86, 0]
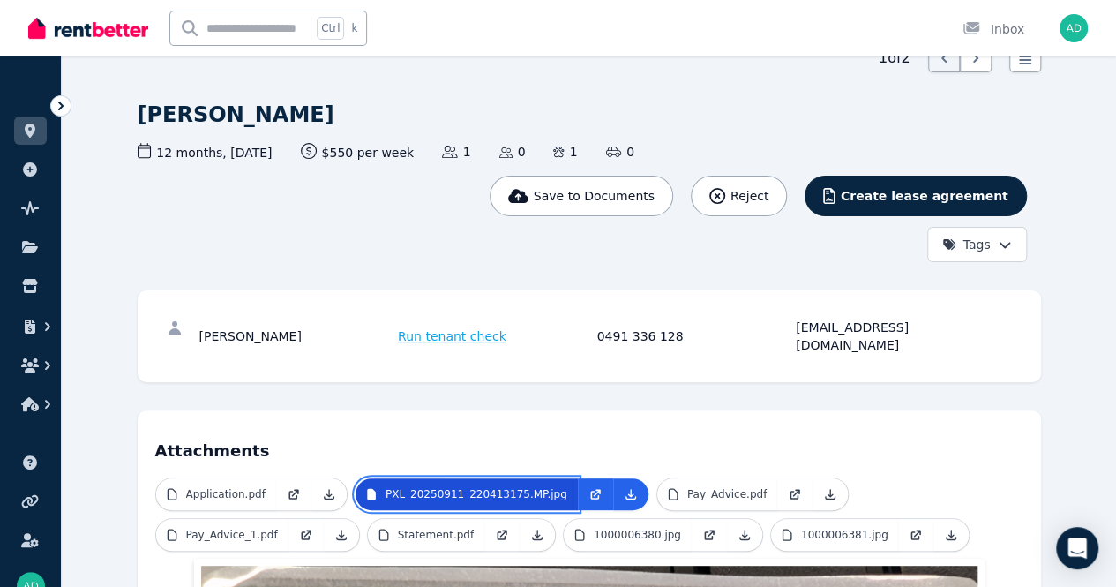
click at [412, 487] on p "PXL_20250911_220413175.MP.jpg" at bounding box center [477, 494] width 182 height 14
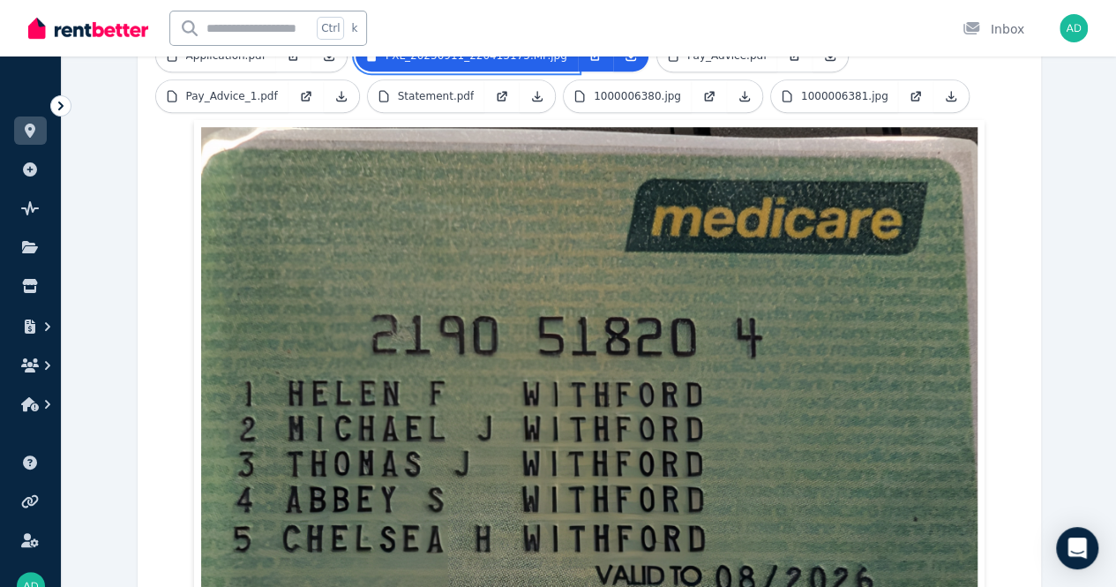
scroll to position [529, 0]
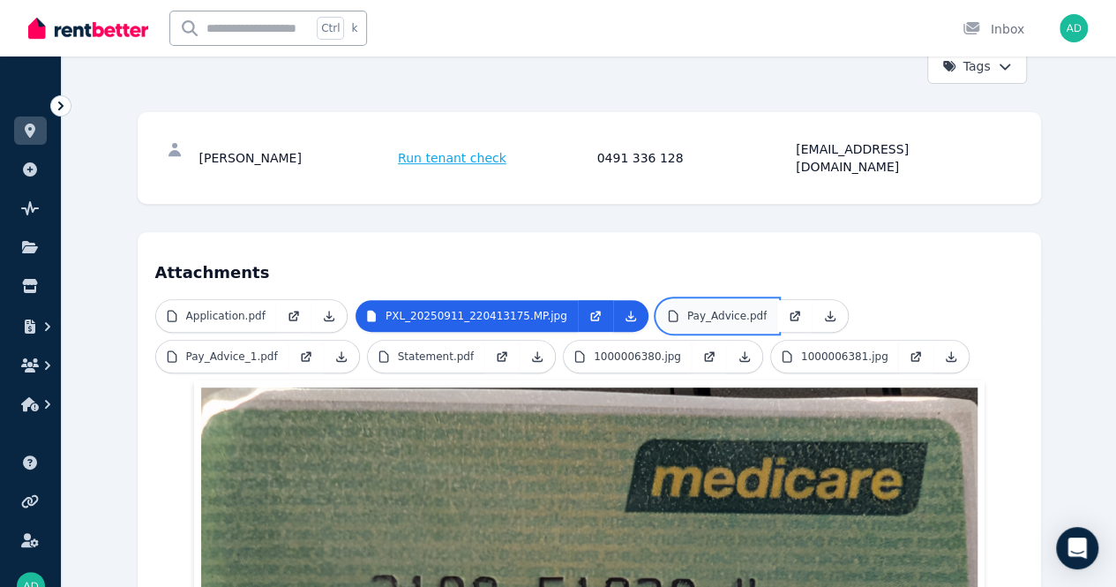
click at [657, 300] on link "Pay_Advice.pdf" at bounding box center [717, 316] width 120 height 32
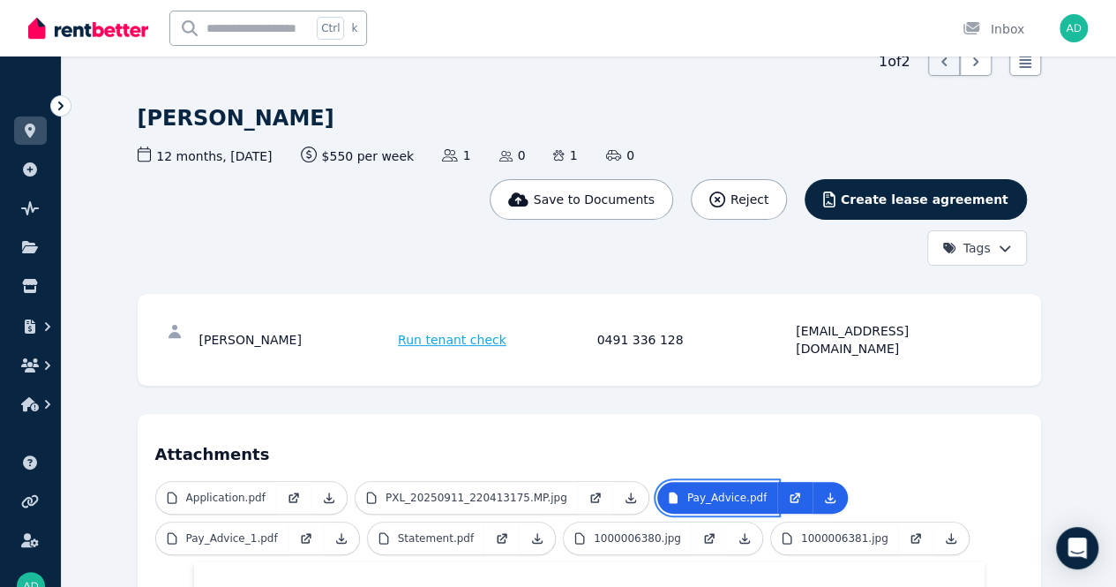
scroll to position [74, 0]
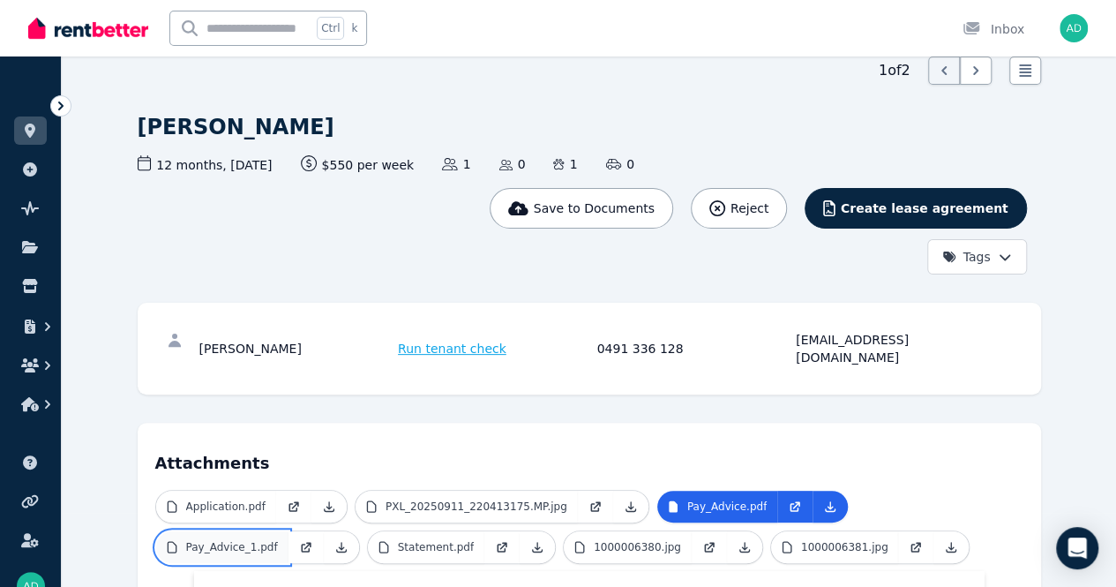
click at [278, 540] on p "Pay_Advice_1.pdf" at bounding box center [232, 547] width 92 height 14
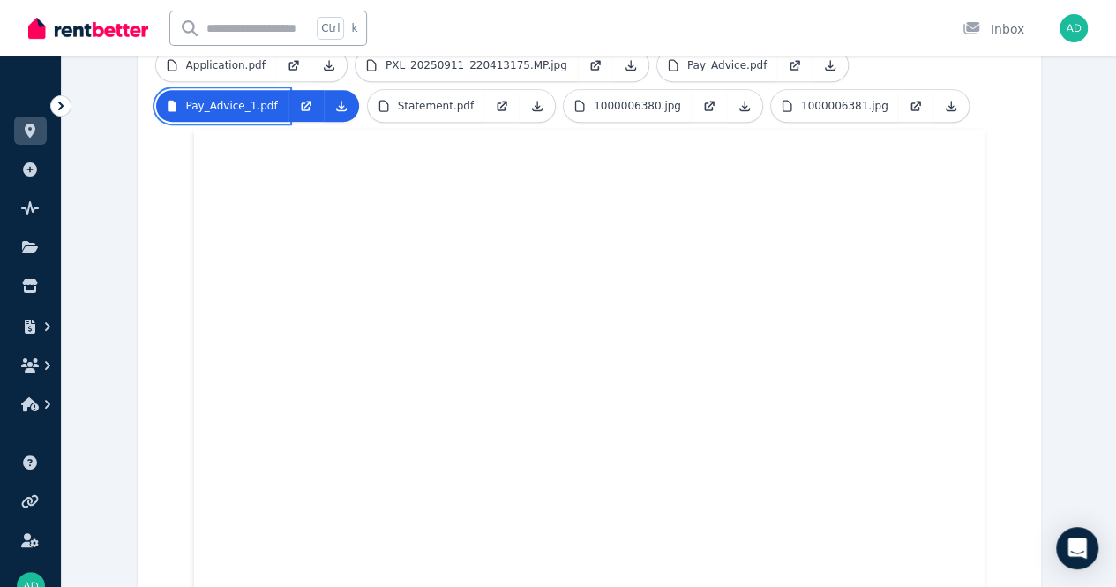
scroll to position [339, 0]
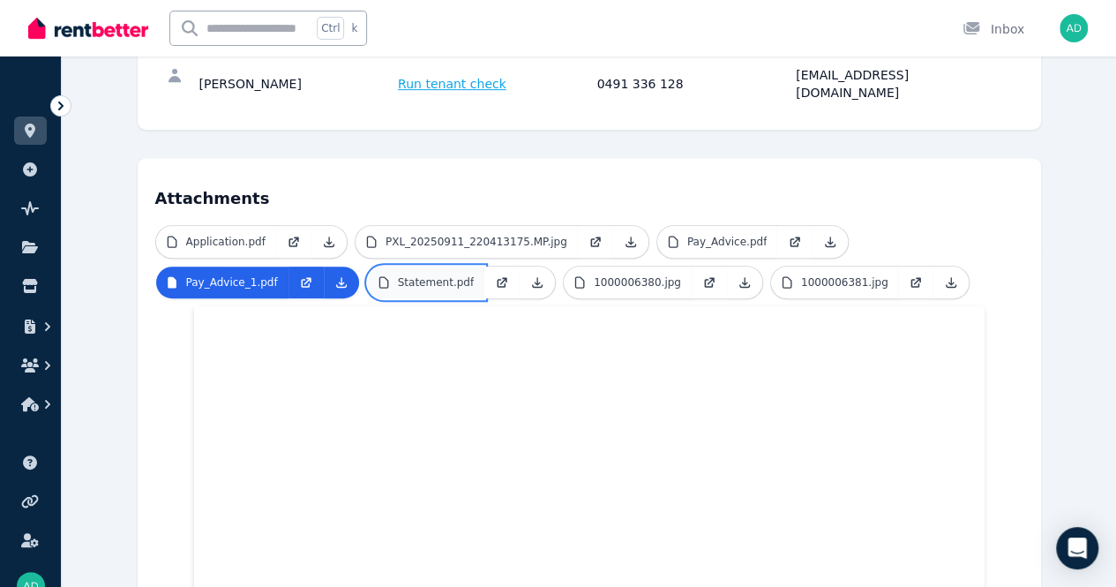
click at [398, 275] on p "Statement.pdf" at bounding box center [436, 282] width 76 height 14
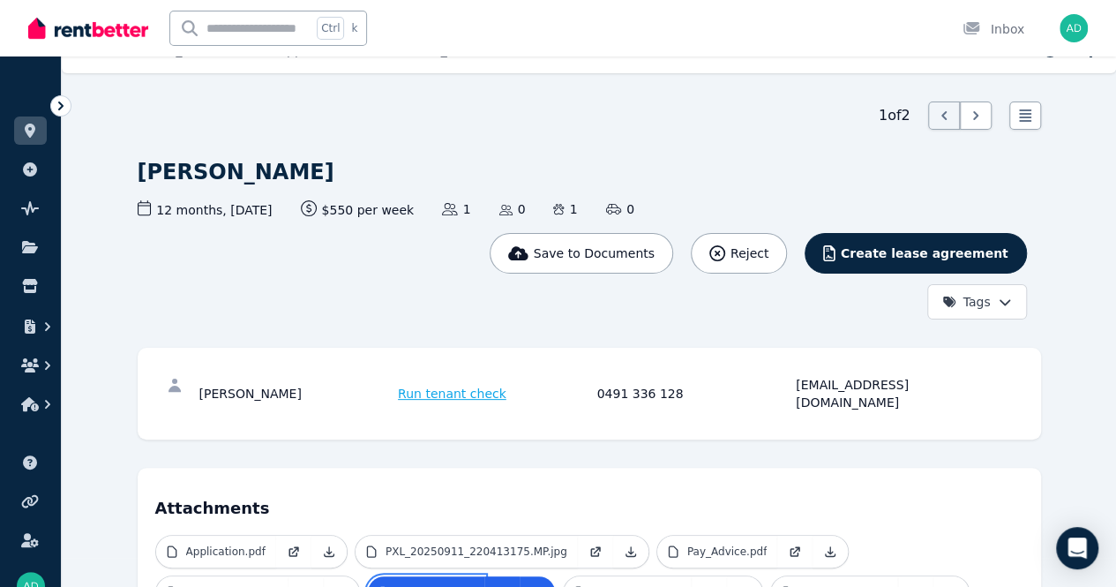
scroll to position [0, 0]
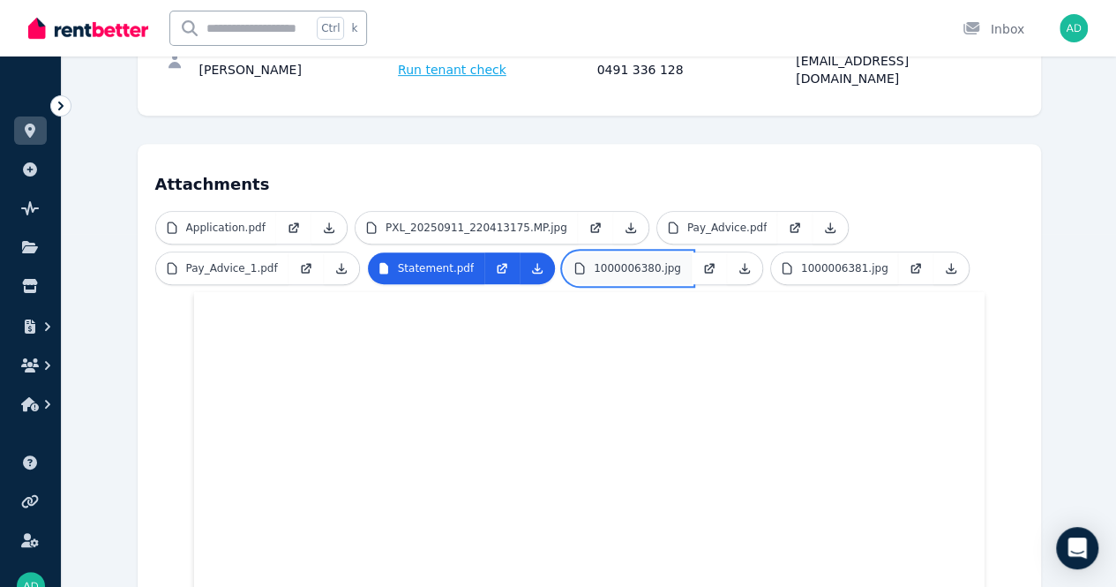
click at [594, 261] on p "1000006380.jpg" at bounding box center [637, 268] width 87 height 14
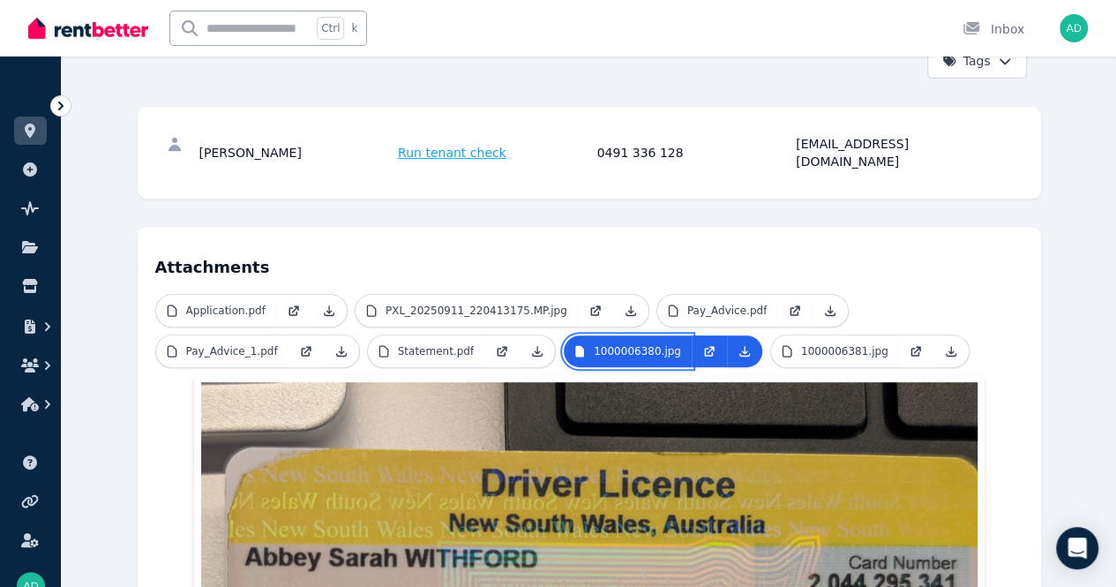
scroll to position [265, 0]
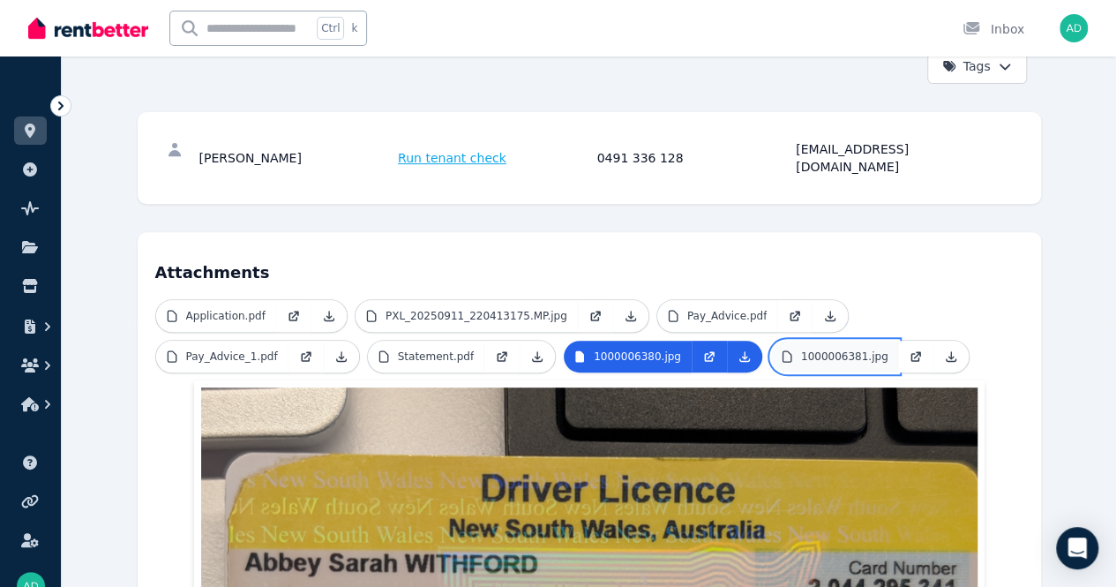
click at [801, 349] on p "1000006381.jpg" at bounding box center [844, 356] width 87 height 14
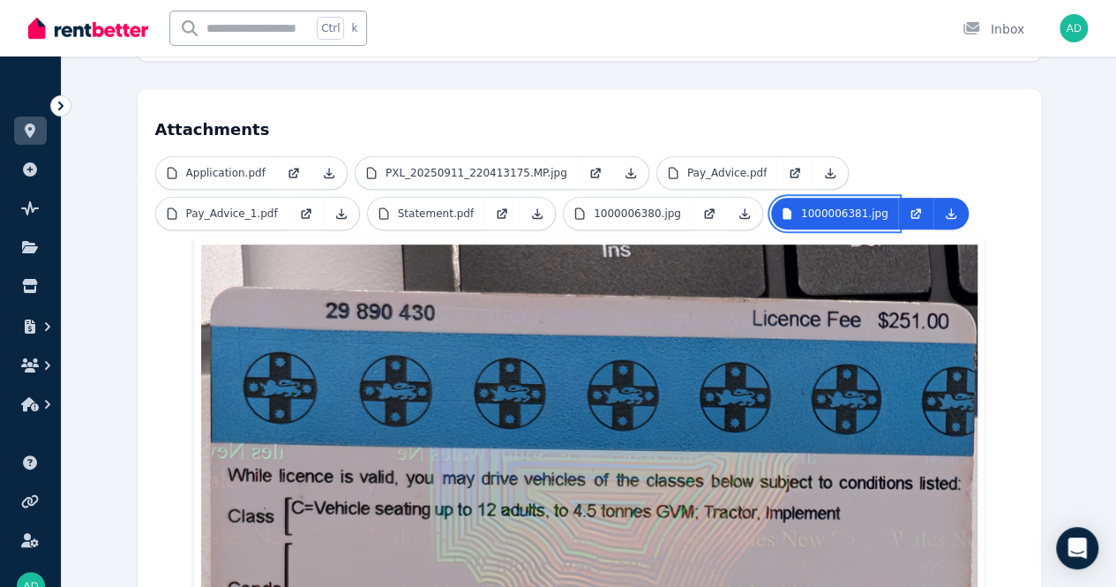
scroll to position [407, 0]
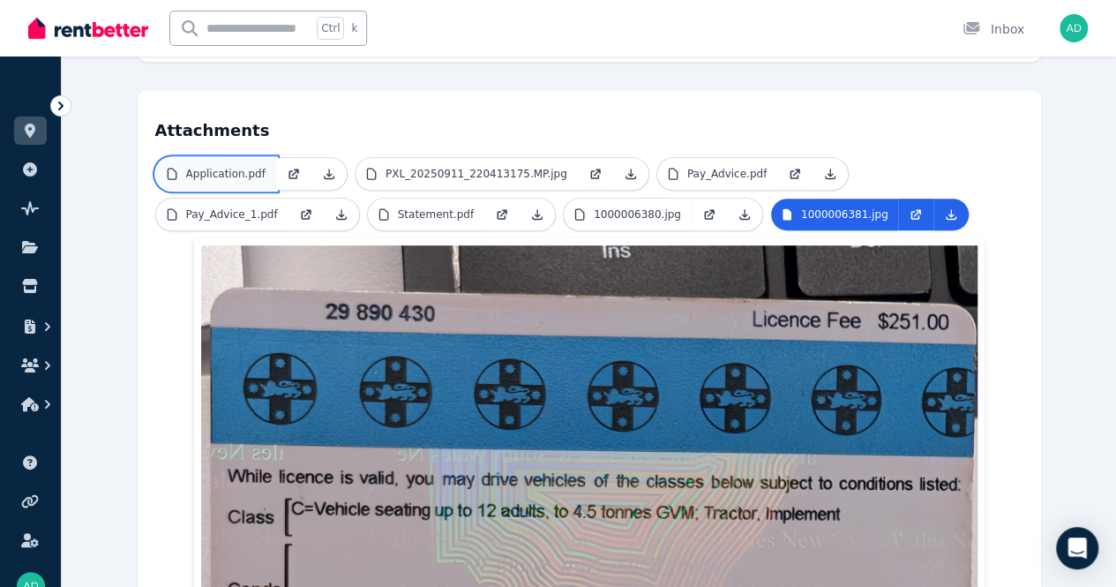
click at [164, 158] on link "Application.pdf" at bounding box center [216, 174] width 120 height 32
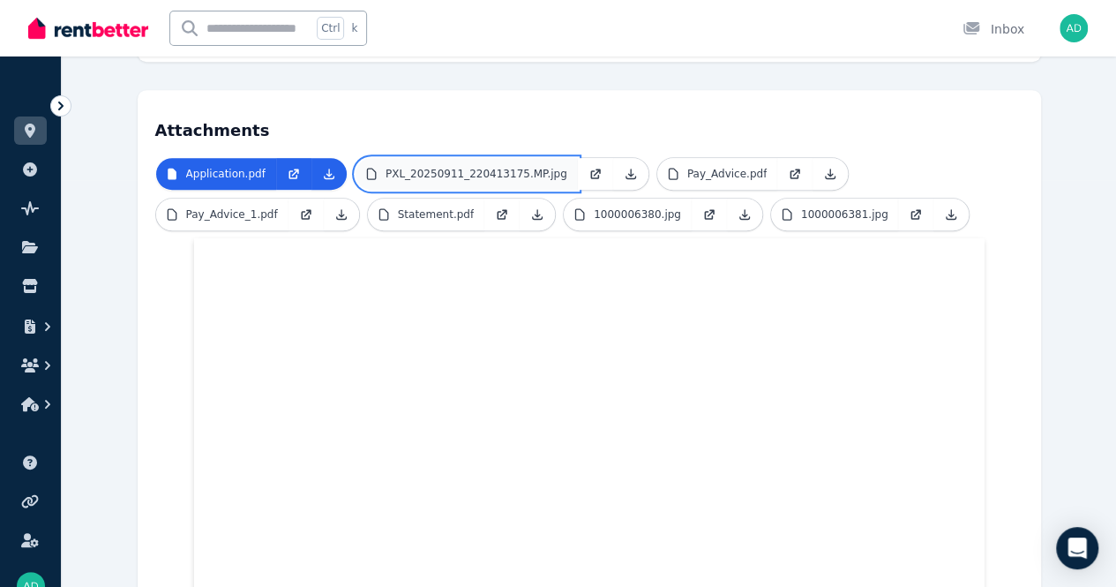
click at [393, 167] on p "PXL_20250911_220413175.MP.jpg" at bounding box center [477, 174] width 182 height 14
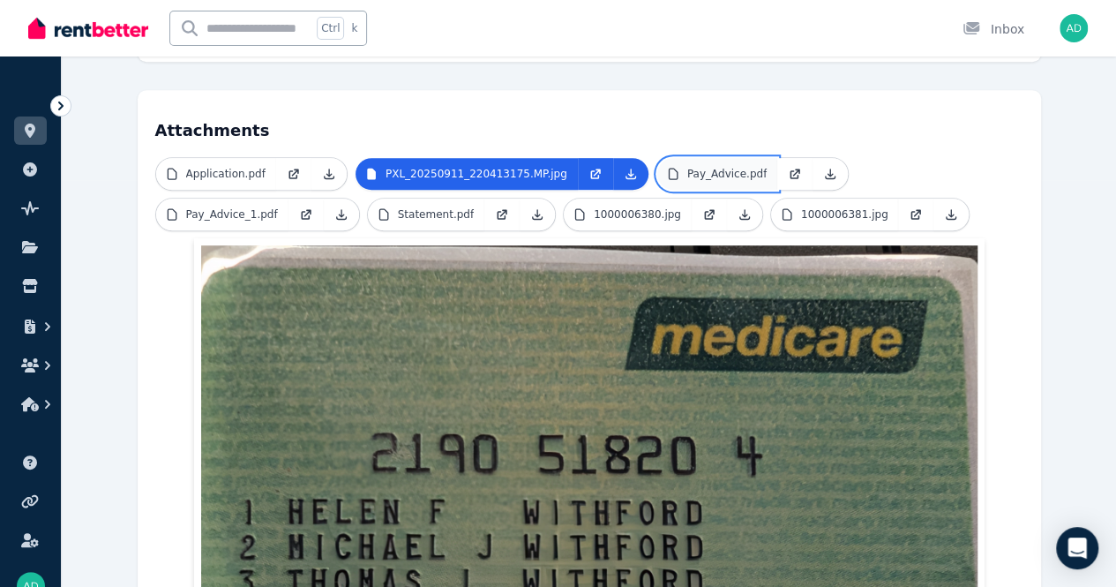
click at [687, 167] on p "Pay_Advice.pdf" at bounding box center [726, 174] width 79 height 14
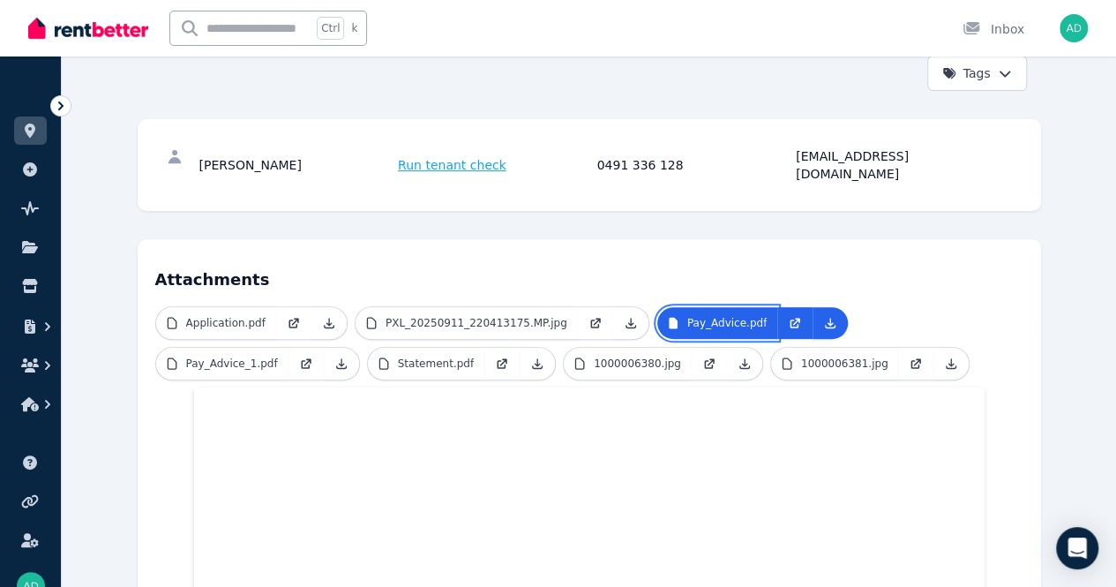
scroll to position [162, 0]
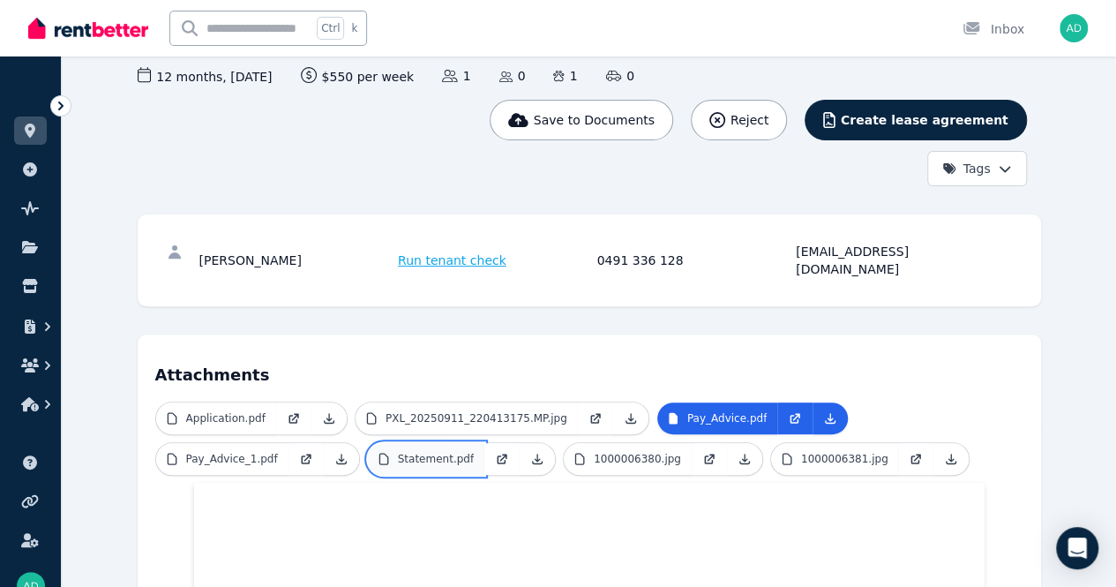
click at [398, 452] on p "Statement.pdf" at bounding box center [436, 459] width 76 height 14
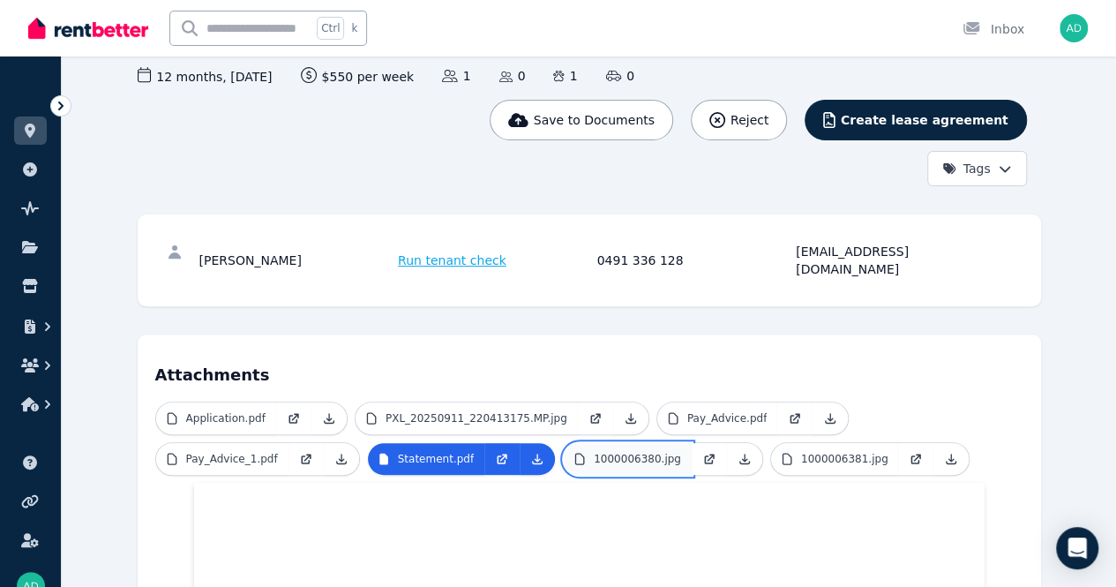
click at [594, 452] on p "1000006380.jpg" at bounding box center [637, 459] width 87 height 14
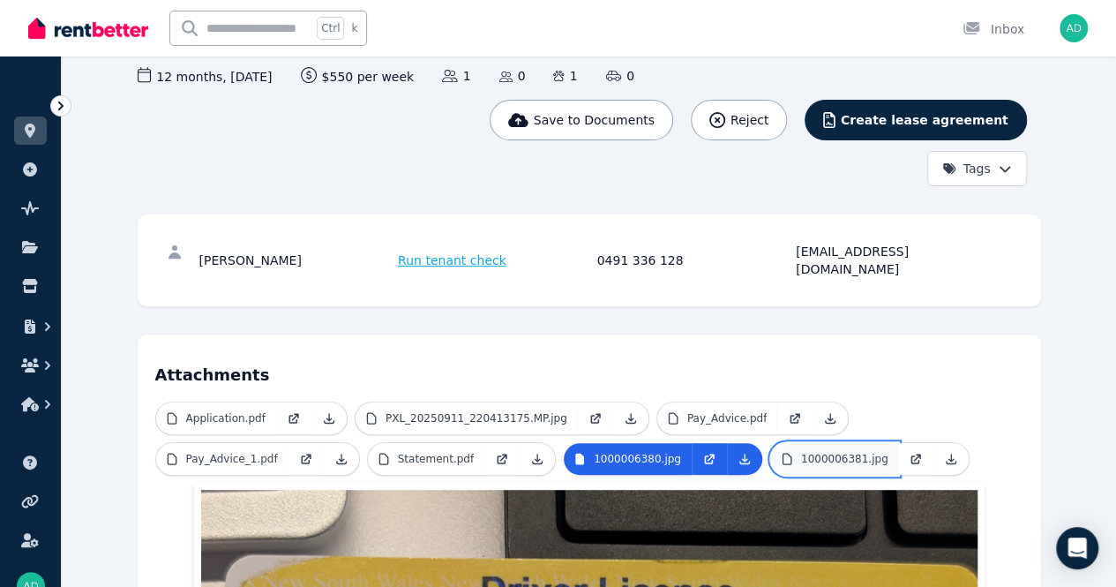
click at [801, 452] on p "1000006381.jpg" at bounding box center [844, 459] width 87 height 14
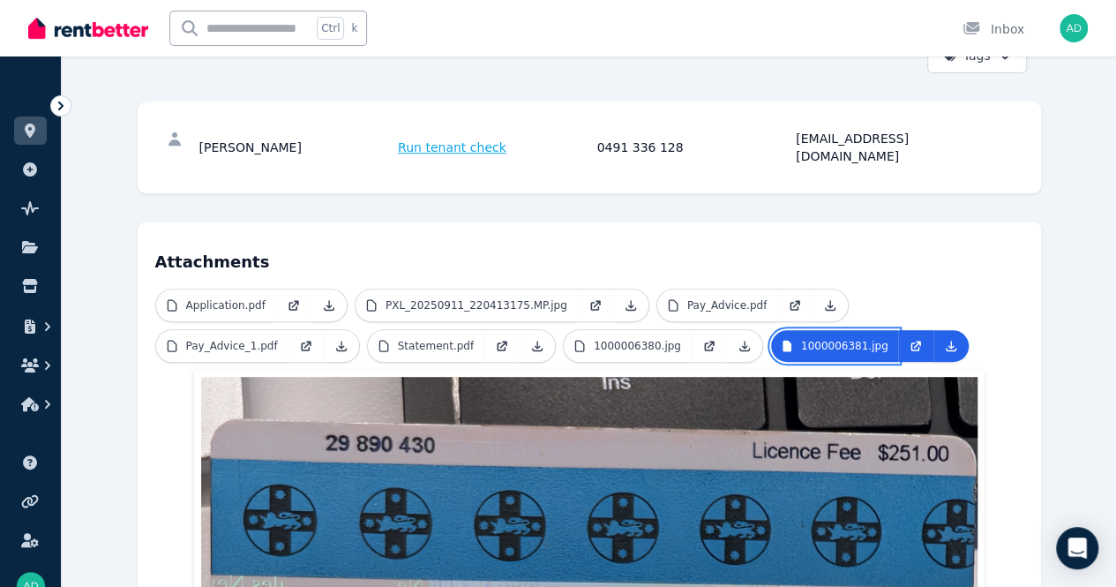
scroll to position [230, 0]
